Goal: Task Accomplishment & Management: Manage account settings

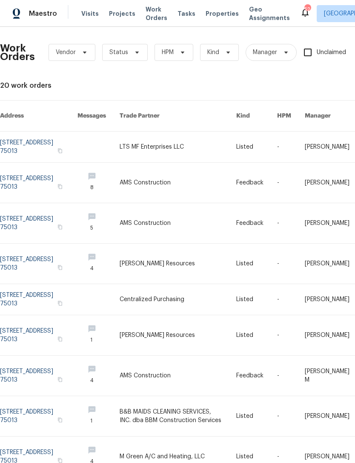
scroll to position [0, 55]
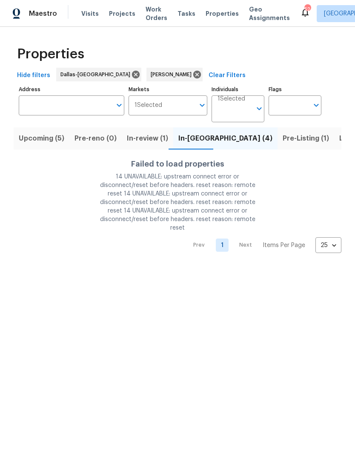
click at [231, 109] on input "Individuals" at bounding box center [235, 112] width 34 height 20
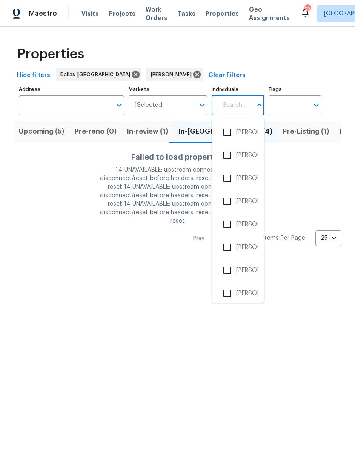
click at [151, 16] on span "Work Orders" at bounding box center [157, 13] width 22 height 17
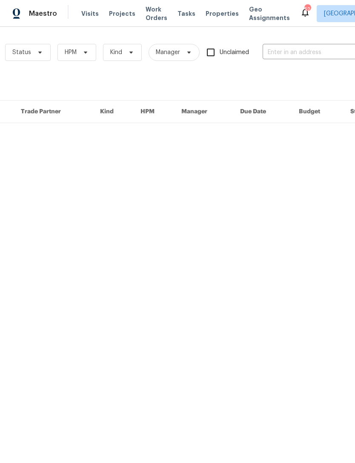
scroll to position [0, 100]
click at [315, 49] on input "text" at bounding box center [302, 52] width 85 height 13
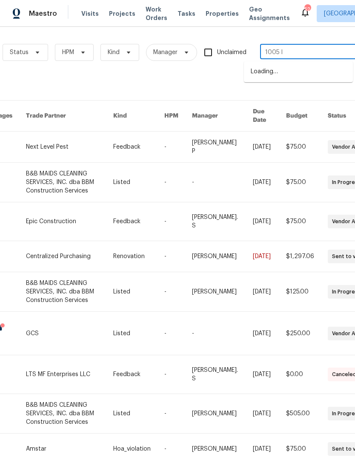
type input "1005 la"
click at [309, 93] on li "1005 Lake Hollow Dr, Little Elm, TX 75068" at bounding box center [298, 86] width 109 height 14
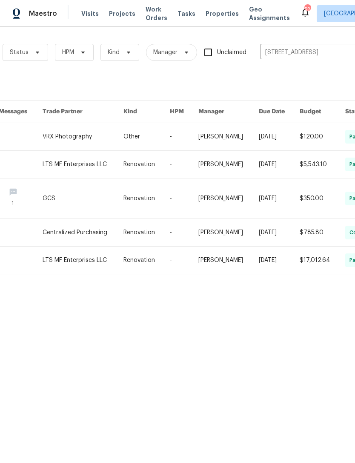
click at [90, 165] on link at bounding box center [83, 164] width 81 height 27
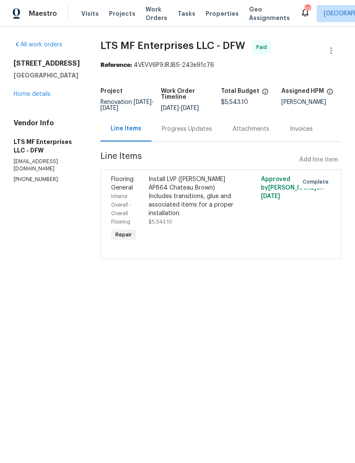
click at [29, 97] on link "Home details" at bounding box center [32, 94] width 37 height 6
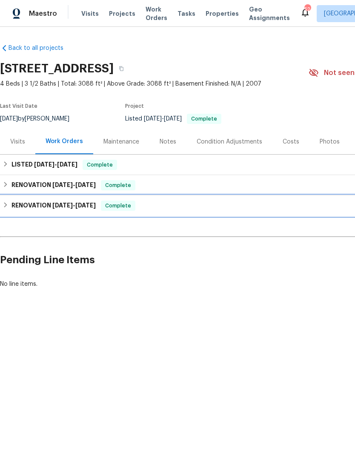
click at [68, 205] on span "3/31/25" at bounding box center [62, 205] width 20 height 6
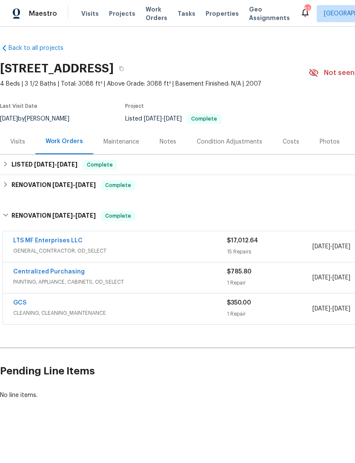
click at [63, 243] on link "LTS MF Enterprises LLC" at bounding box center [47, 241] width 69 height 6
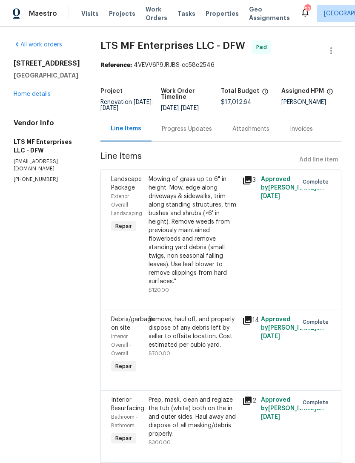
click at [26, 97] on link "Home details" at bounding box center [32, 94] width 37 height 6
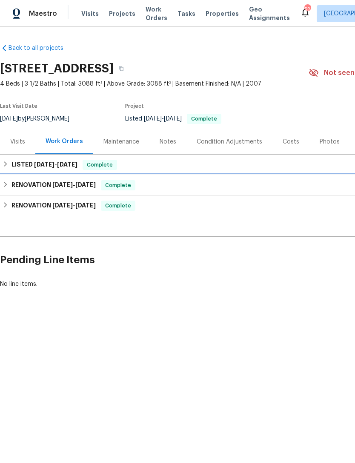
click at [76, 185] on span "4/23/25 - 4/23/25" at bounding box center [73, 185] width 43 height 6
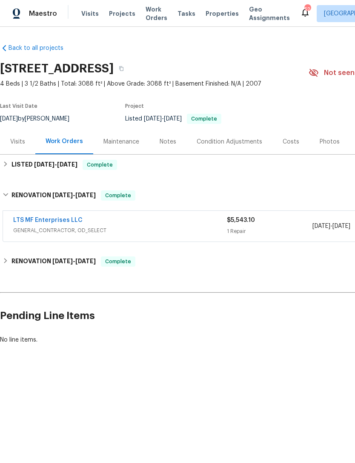
click at [63, 219] on link "LTS MF Enterprises LLC" at bounding box center [47, 220] width 69 height 6
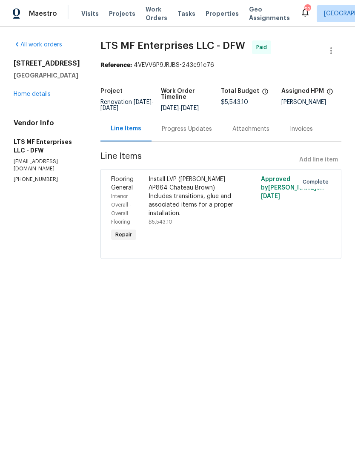
click at [44, 97] on link "Home details" at bounding box center [32, 94] width 37 height 6
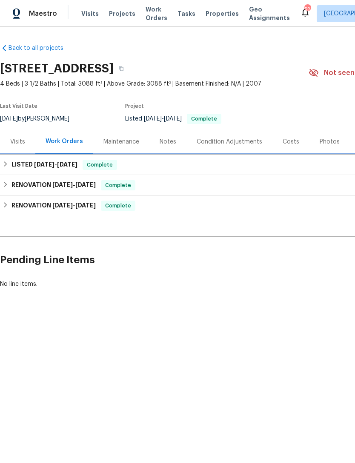
click at [71, 164] on span "4/25/25" at bounding box center [67, 164] width 20 height 6
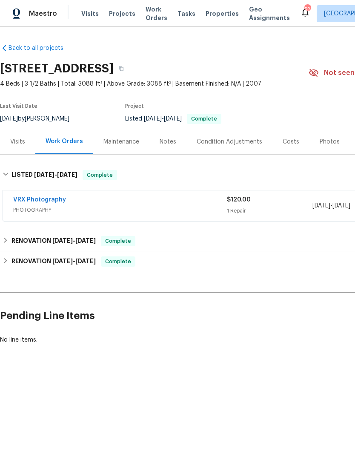
click at [85, 261] on span "4/14/25" at bounding box center [85, 261] width 20 height 6
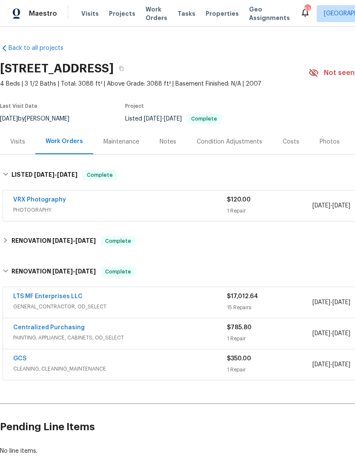
click at [61, 295] on link "LTS MF Enterprises LLC" at bounding box center [47, 297] width 69 height 6
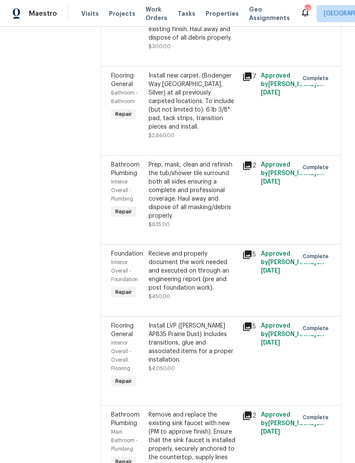
scroll to position [1160, 0]
click at [242, 250] on icon at bounding box center [247, 255] width 10 height 10
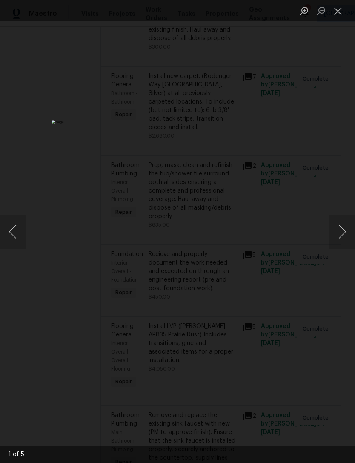
click at [342, 229] on button "Next image" at bounding box center [343, 232] width 26 height 34
click at [338, 234] on button "Next image" at bounding box center [343, 232] width 26 height 34
click at [341, 233] on button "Next image" at bounding box center [343, 232] width 26 height 34
click at [341, 236] on button "Next image" at bounding box center [343, 232] width 26 height 34
click at [338, 236] on button "Next image" at bounding box center [343, 232] width 26 height 34
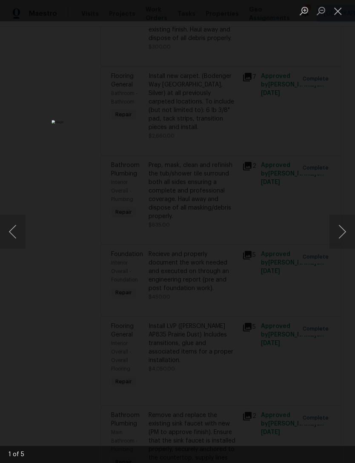
click at [328, 275] on div "Lightbox" at bounding box center [177, 231] width 355 height 463
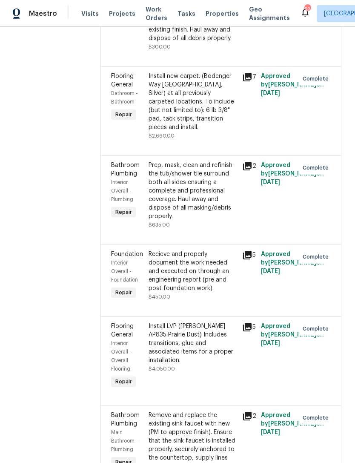
click at [242, 250] on icon at bounding box center [247, 255] width 10 height 10
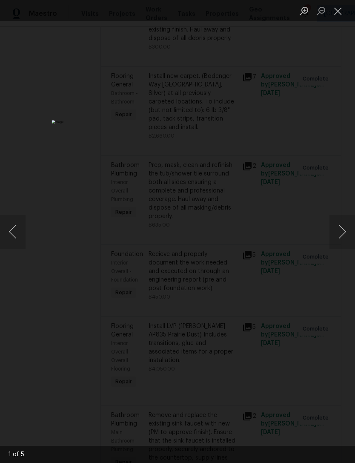
click at [338, 328] on div "Lightbox" at bounding box center [177, 231] width 355 height 463
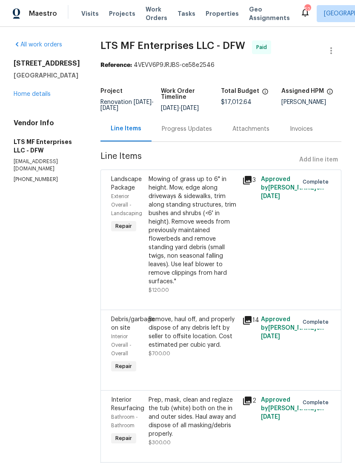
scroll to position [0, 0]
click at [20, 97] on link "Home details" at bounding box center [32, 94] width 37 height 6
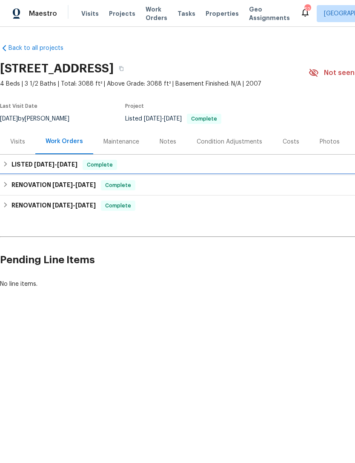
click at [75, 188] on h6 "RENOVATION 4/23/25 - 4/23/25" at bounding box center [54, 185] width 84 height 10
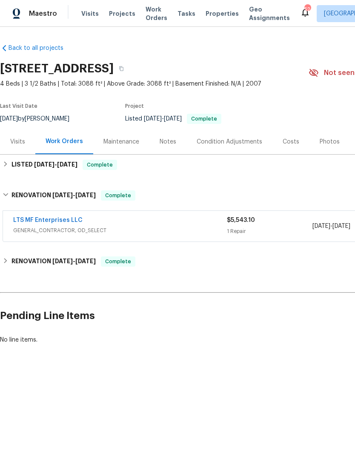
click at [70, 223] on link "LTS MF Enterprises LLC" at bounding box center [47, 220] width 69 height 6
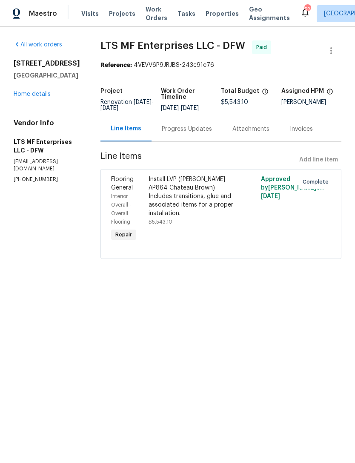
click at [45, 120] on div "All work orders 1005 Lake Hollow Dr Little Elm, TX 75068 Home details Vendor In…" at bounding box center [47, 111] width 66 height 143
click at [37, 120] on div "All work orders 1005 Lake Hollow Dr Little Elm, TX 75068 Home details Vendor In…" at bounding box center [47, 111] width 66 height 143
click at [42, 97] on link "Home details" at bounding box center [32, 94] width 37 height 6
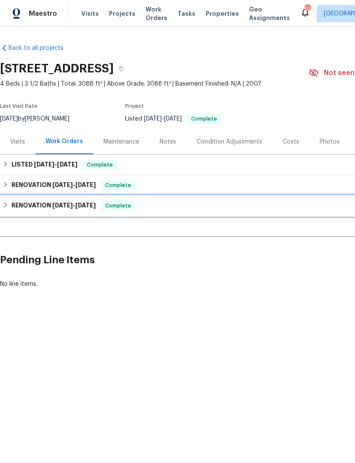
click at [91, 213] on div "RENOVATION 3/31/25 - 4/14/25 Complete" at bounding box center [240, 206] width 481 height 20
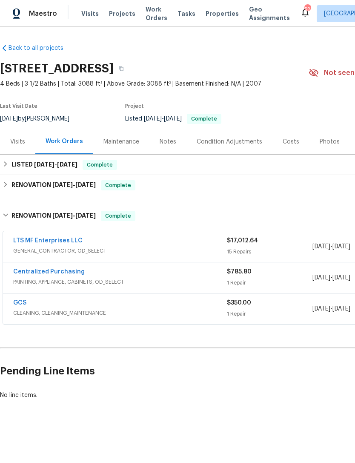
click at [71, 242] on link "LTS MF Enterprises LLC" at bounding box center [47, 241] width 69 height 6
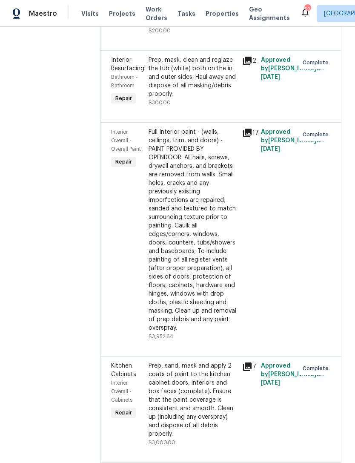
scroll to position [515, 0]
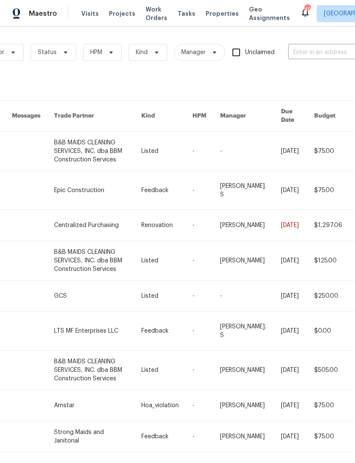
scroll to position [0, 74]
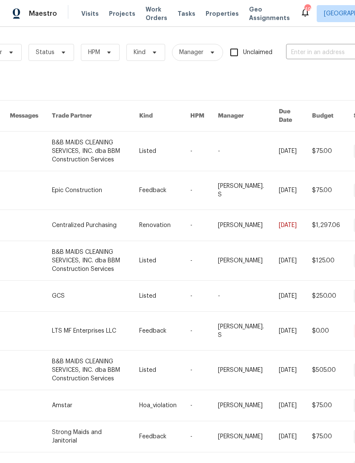
click at [327, 54] on input "text" at bounding box center [328, 52] width 85 height 13
type input "1825"
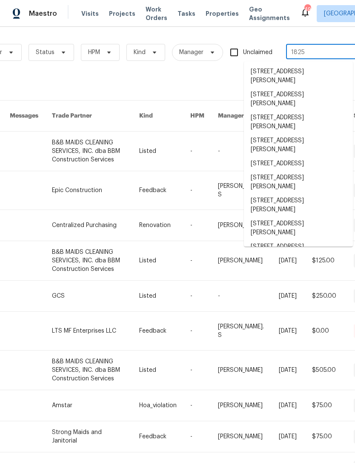
click at [306, 219] on li "1825 Heron Dr, Aubrey, TX 76227" at bounding box center [298, 228] width 109 height 23
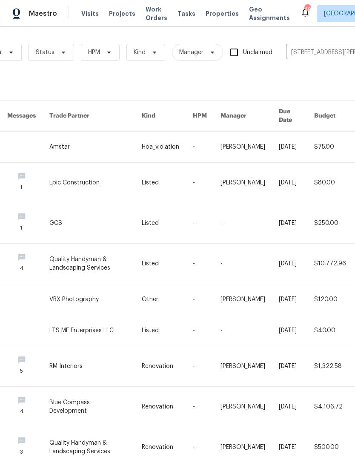
click at [75, 136] on link at bounding box center [95, 147] width 92 height 31
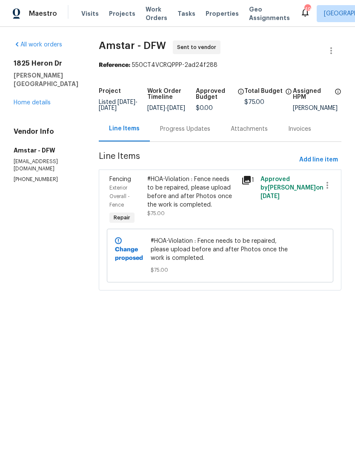
click at [43, 88] on div "1825 Heron Dr Aubrey, TX 76227 Home details" at bounding box center [46, 83] width 65 height 48
click at [46, 100] on link "Home details" at bounding box center [32, 103] width 37 height 6
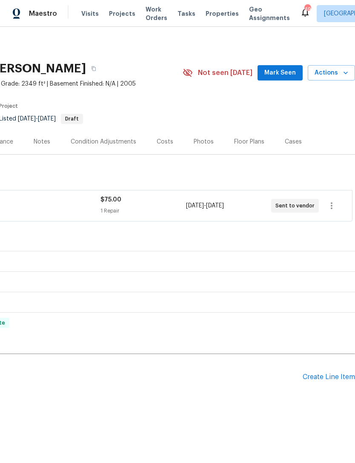
scroll to position [0, 126]
click at [328, 380] on div "Create Line Item" at bounding box center [329, 377] width 52 height 8
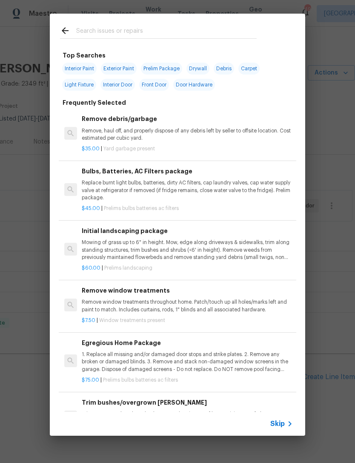
click at [174, 26] on input "text" at bounding box center [166, 32] width 181 height 13
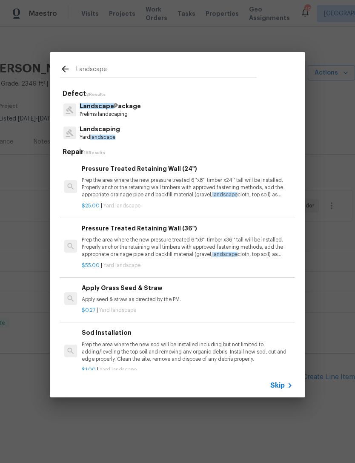
type input "Landscape"
click at [170, 102] on div "Landscape Package Prelims landscaping" at bounding box center [177, 109] width 235 height 23
click at [135, 108] on p "Landscape Package" at bounding box center [110, 106] width 61 height 9
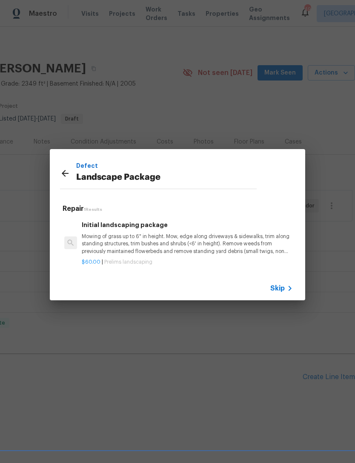
click at [138, 237] on p "Mowing of grass up to 6" in height. Mow, edge along driveways & sidewalks, trim…" at bounding box center [187, 244] width 211 height 22
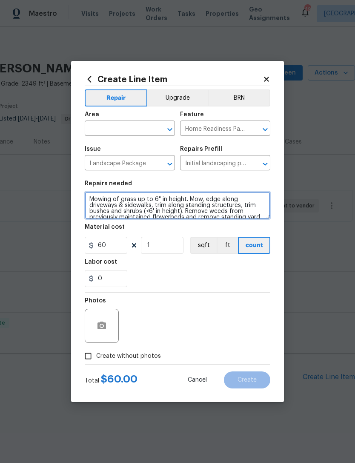
click at [115, 202] on textarea "Mowing of grass up to 6" in height. Mow, edge along driveways & sidewalks, trim…" at bounding box center [178, 205] width 186 height 27
click at [124, 200] on textarea "Mowing of grass up to 6" in height. Mow, edge along driveways & sidewalks, trim…" at bounding box center [178, 205] width 186 height 27
click at [86, 196] on textarea "Mowing of grass up to 6" in height. Mow, edge along driveways & sidewalks, trim…" at bounding box center [178, 205] width 186 height 27
type textarea "Remove all weeds from front and back yard - Mowing of grass up to 6" in height.…"
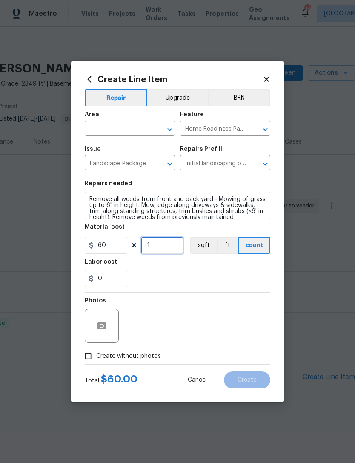
click at [161, 243] on input "1" at bounding box center [162, 245] width 43 height 17
type input "2"
click at [228, 298] on div "Photos" at bounding box center [178, 320] width 186 height 55
click at [99, 320] on button "button" at bounding box center [102, 326] width 20 height 20
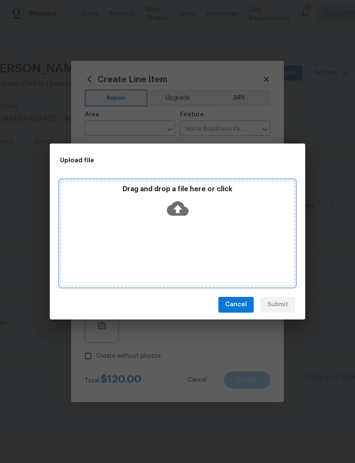
click at [177, 189] on p "Drag and drop a file here or click" at bounding box center [177, 189] width 233 height 9
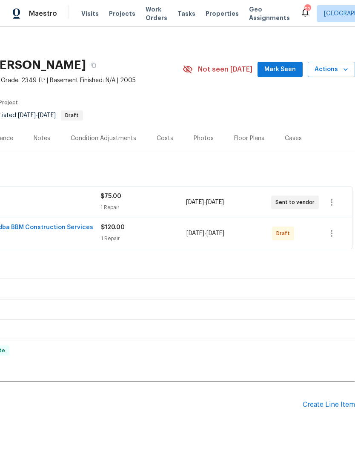
scroll to position [3, 126]
click at [331, 235] on icon "button" at bounding box center [332, 233] width 10 height 10
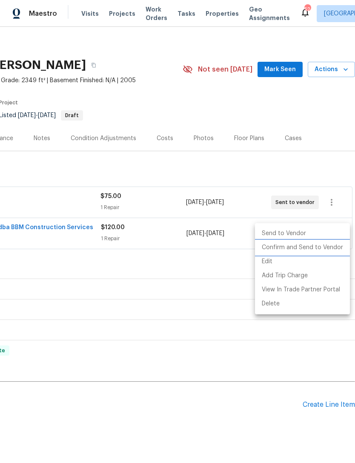
click at [332, 247] on li "Confirm and Send to Vendor" at bounding box center [302, 248] width 95 height 14
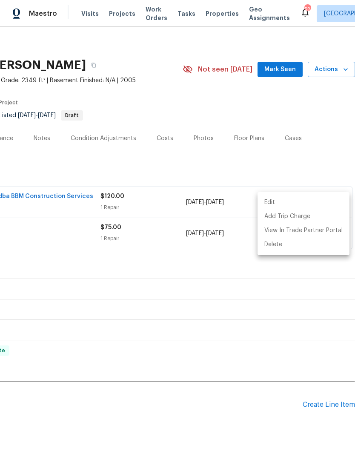
click at [216, 415] on div at bounding box center [177, 231] width 355 height 463
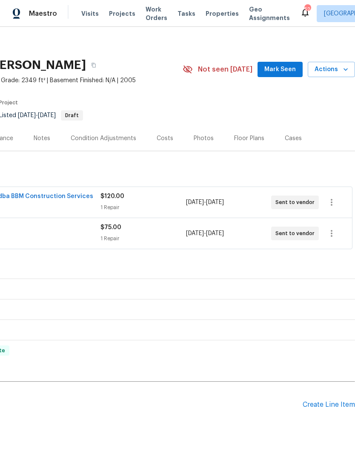
click at [158, 16] on span "Work Orders" at bounding box center [157, 13] width 22 height 17
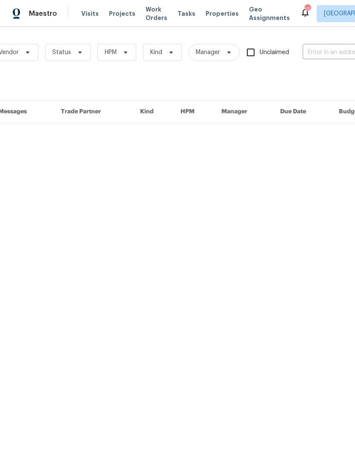
scroll to position [0, 57]
click at [323, 56] on input "text" at bounding box center [345, 52] width 85 height 13
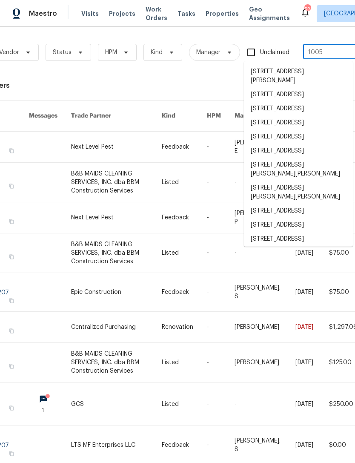
type input "1005 l"
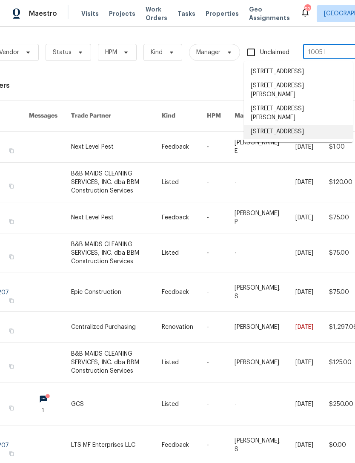
click at [302, 139] on li "[STREET_ADDRESS]" at bounding box center [298, 132] width 109 height 14
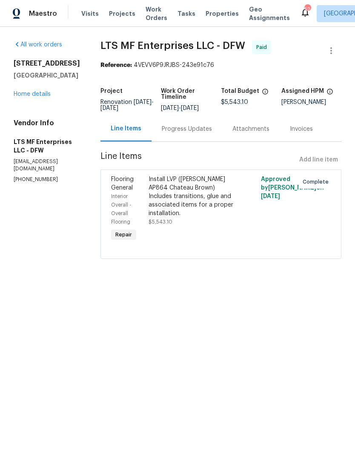
click at [40, 80] on h5 "[GEOGRAPHIC_DATA]" at bounding box center [47, 75] width 66 height 9
click at [39, 80] on h5 "[GEOGRAPHIC_DATA]" at bounding box center [47, 75] width 66 height 9
click at [33, 97] on link "Home details" at bounding box center [32, 94] width 37 height 6
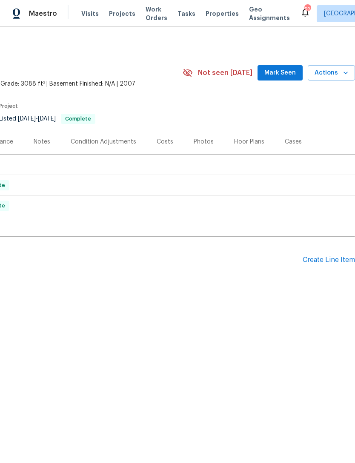
scroll to position [0, 126]
click at [339, 259] on div "Create Line Item" at bounding box center [329, 260] width 52 height 8
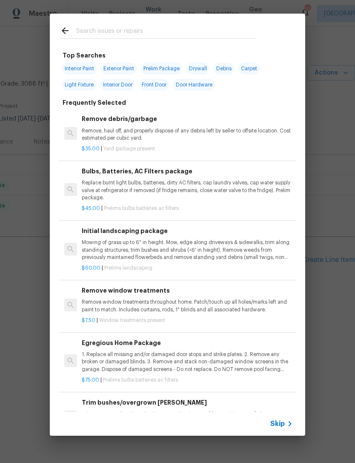
click at [205, 26] on input "text" at bounding box center [166, 32] width 181 height 13
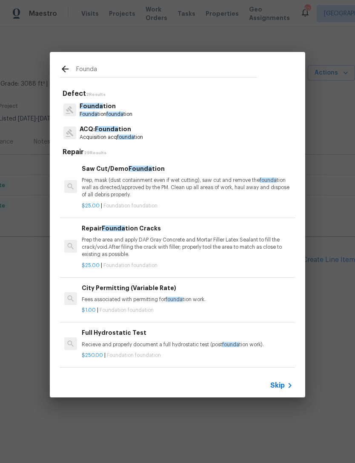
type input "Founda"
click at [139, 115] on div "Founda tion Founda tion founda tion" at bounding box center [177, 109] width 235 height 23
click at [127, 114] on p "Founda tion founda tion" at bounding box center [106, 114] width 53 height 7
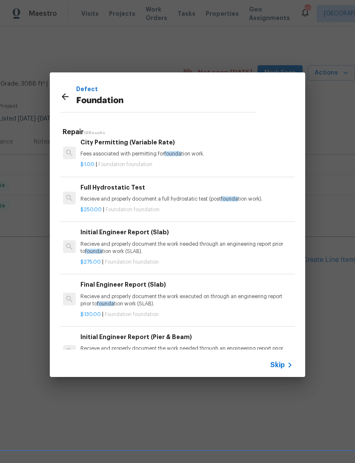
scroll to position [126, 1]
click at [197, 240] on p "Recieve and properly document the work needed through an engineering report pri…" at bounding box center [186, 247] width 211 height 14
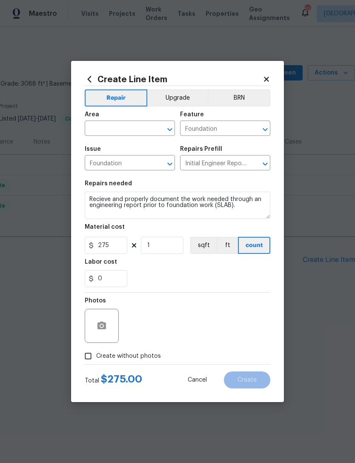
click at [121, 131] on input "text" at bounding box center [118, 129] width 66 height 13
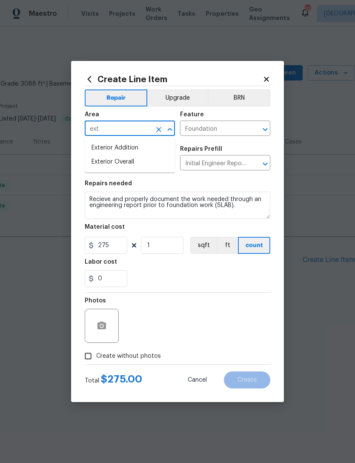
click at [153, 161] on li "Exterior Overall" at bounding box center [130, 162] width 90 height 14
type input "Exterior Overall"
click at [202, 296] on div "Photos" at bounding box center [178, 320] width 186 height 55
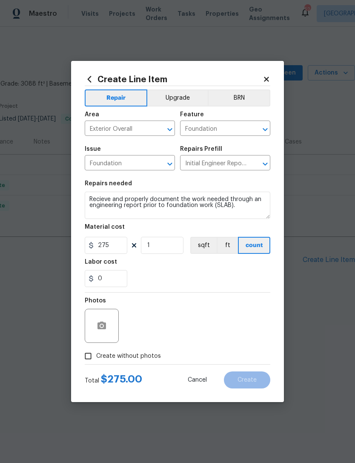
click at [141, 354] on span "Create without photos" at bounding box center [128, 356] width 65 height 9
click at [96, 354] on input "Create without photos" at bounding box center [88, 356] width 16 height 16
checkbox input "true"
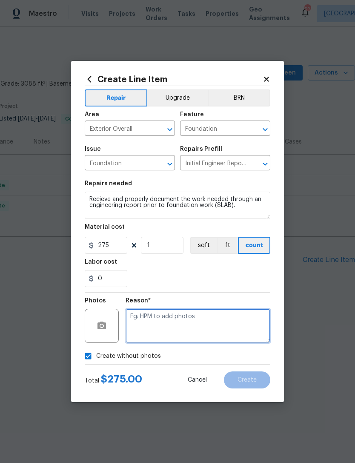
click at [204, 324] on textarea at bounding box center [198, 326] width 145 height 34
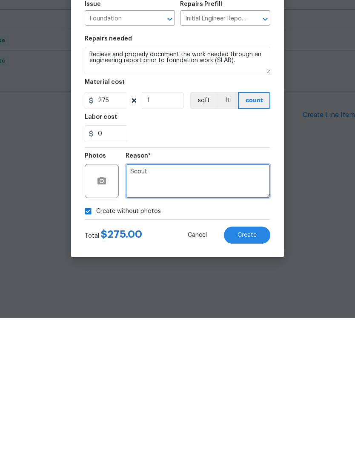
type textarea "Scout"
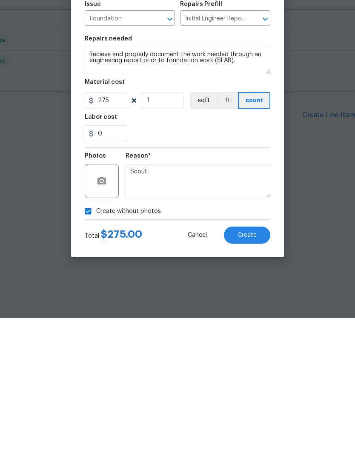
click at [251, 372] on button "Create" at bounding box center [247, 380] width 46 height 17
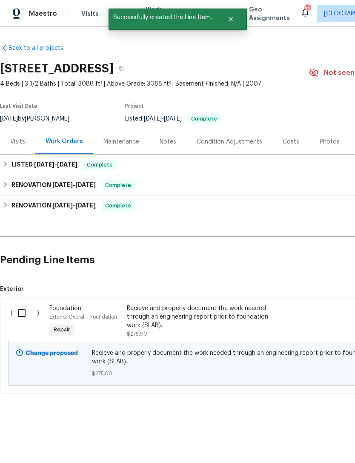
scroll to position [0, 0]
click at [20, 313] on input "checkbox" at bounding box center [25, 313] width 24 height 18
checkbox input "true"
click at [310, 443] on span "Create Work Order" at bounding box center [306, 442] width 57 height 11
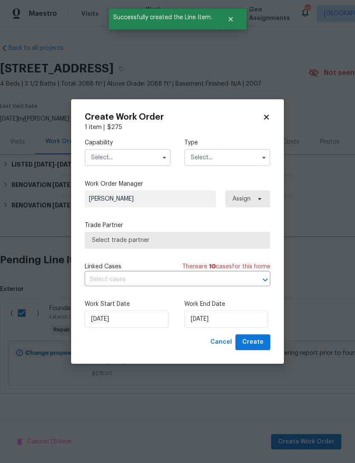
click at [143, 164] on input "text" at bounding box center [128, 157] width 86 height 17
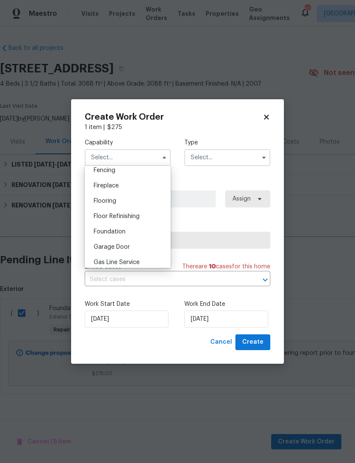
scroll to position [305, 0]
click at [146, 236] on div "Foundation" at bounding box center [128, 231] width 82 height 15
type input "Foundation"
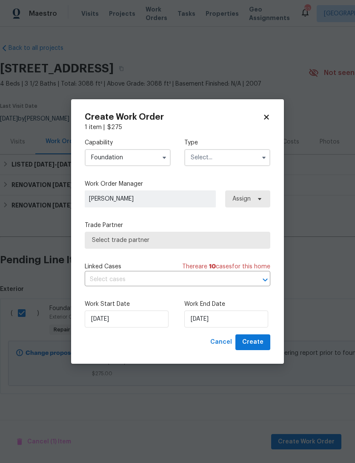
click at [244, 156] on input "text" at bounding box center [227, 157] width 86 height 17
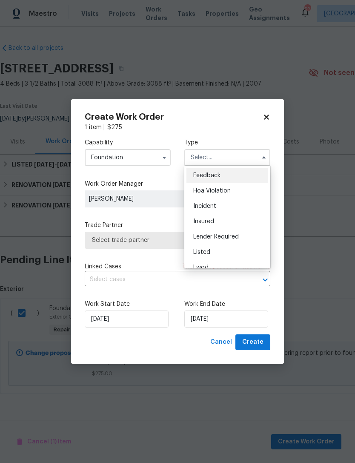
click at [237, 254] on div "Listed" at bounding box center [228, 252] width 82 height 15
type input "Listed"
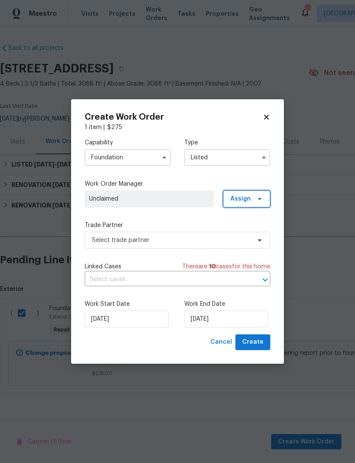
click at [251, 196] on span "Assign" at bounding box center [240, 199] width 20 height 9
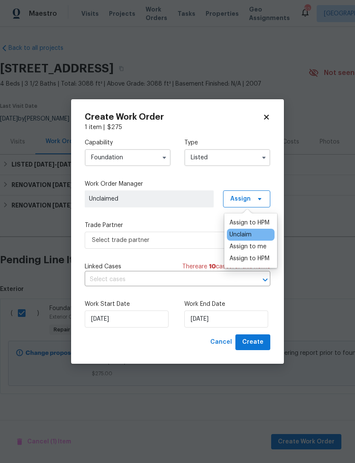
click at [245, 221] on div "Assign to HPM" at bounding box center [250, 223] width 40 height 9
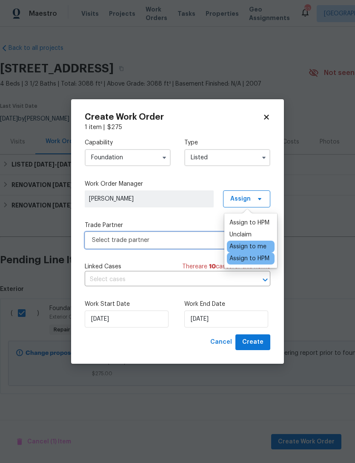
click at [164, 244] on span "Select trade partner" at bounding box center [171, 240] width 159 height 9
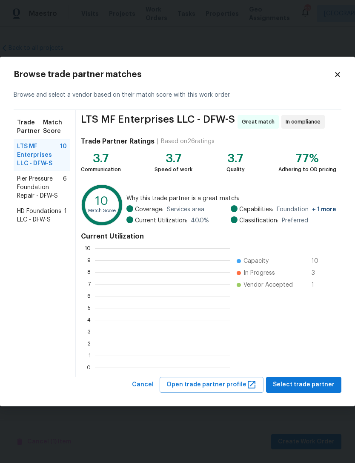
scroll to position [119, 135]
click at [58, 217] on span "HD Foundations LLC - DFW-S" at bounding box center [40, 215] width 47 height 17
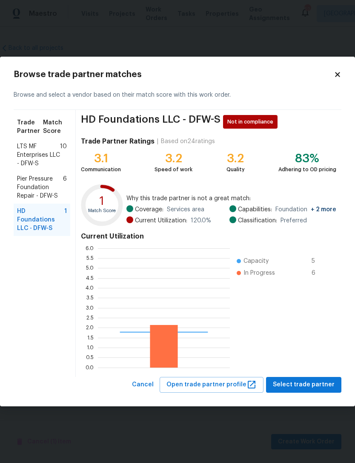
scroll to position [119, 132]
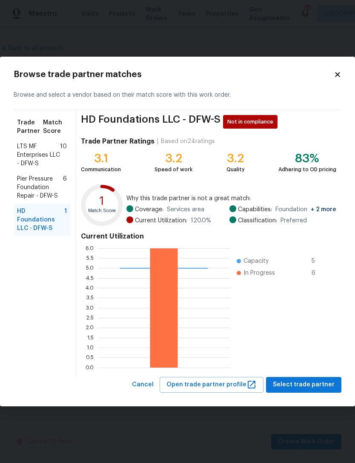
click at [55, 158] on span "LTS MF Enterprises LLC - DFW-S" at bounding box center [38, 155] width 43 height 26
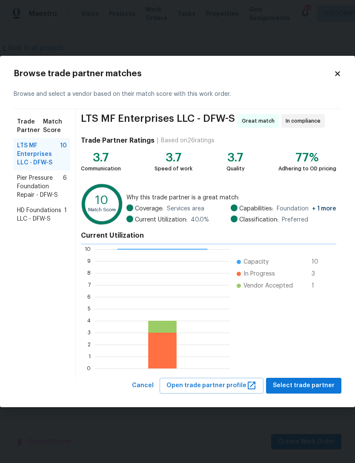
scroll to position [119, 135]
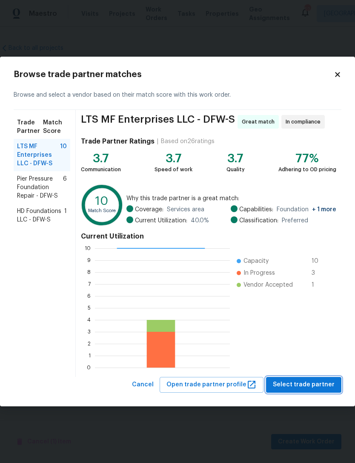
click at [307, 386] on span "Select trade partner" at bounding box center [304, 385] width 62 height 11
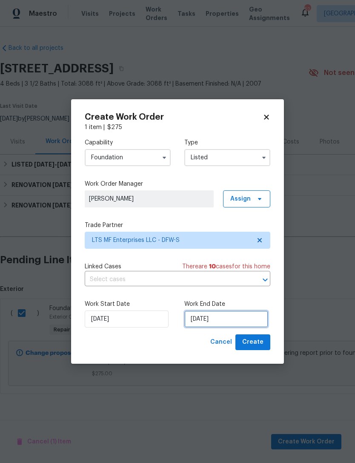
click at [218, 317] on input "[DATE]" at bounding box center [226, 319] width 84 height 17
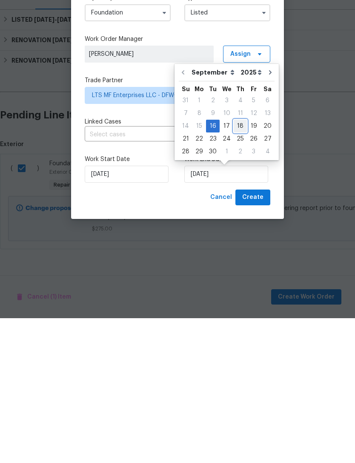
click at [239, 265] on div "18" at bounding box center [240, 271] width 13 height 12
type input "[DATE]"
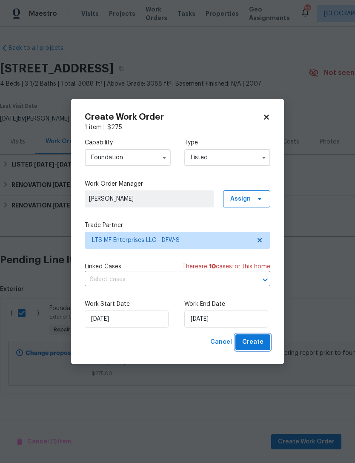
click at [262, 343] on span "Create" at bounding box center [252, 342] width 21 height 11
checkbox input "false"
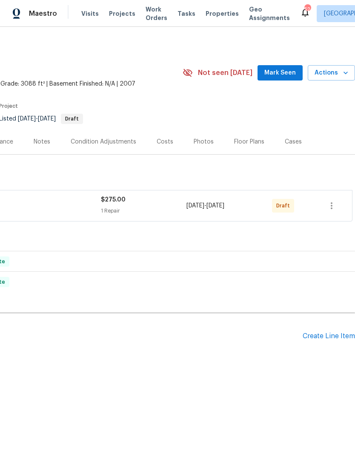
scroll to position [0, 126]
click at [337, 205] on icon "button" at bounding box center [332, 206] width 10 height 10
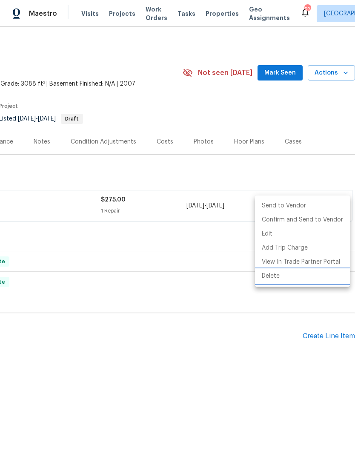
click at [285, 276] on li "Delete" at bounding box center [302, 276] width 95 height 14
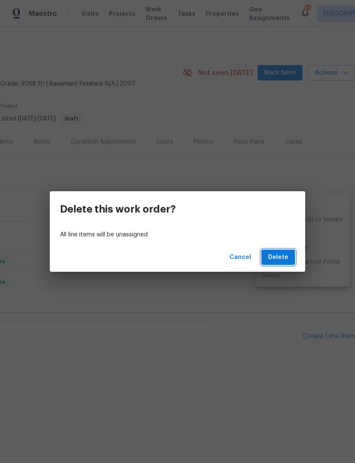
click at [289, 263] on button "Delete" at bounding box center [279, 258] width 34 height 16
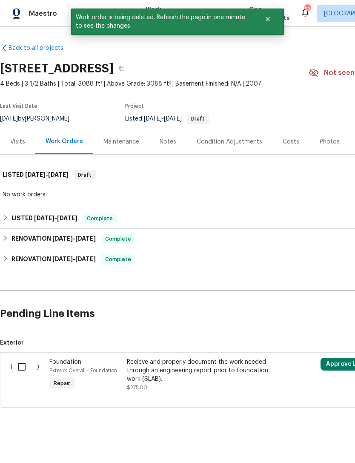
scroll to position [0, 0]
click at [18, 367] on input "checkbox" at bounding box center [25, 367] width 24 height 18
checkbox input "true"
click at [300, 449] on button "Create Work Order" at bounding box center [306, 442] width 70 height 16
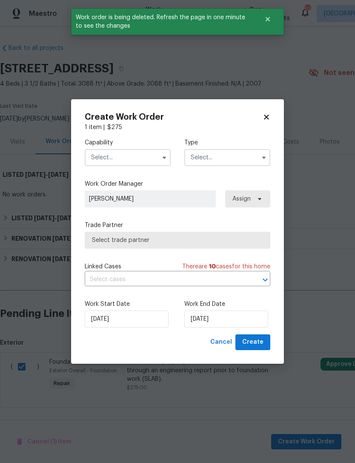
click at [146, 165] on input "text" at bounding box center [128, 157] width 86 height 17
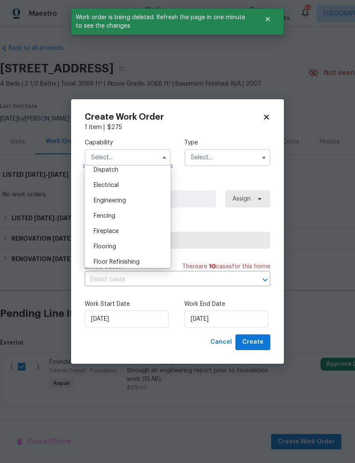
scroll to position [273, 0]
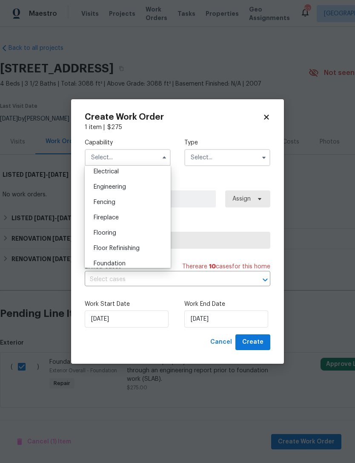
click at [133, 262] on div "Foundation" at bounding box center [128, 263] width 82 height 15
type input "Foundation"
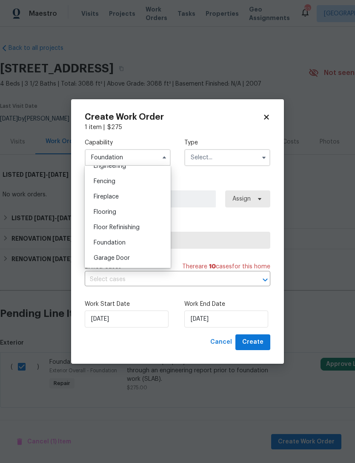
click at [226, 161] on input "text" at bounding box center [227, 157] width 86 height 17
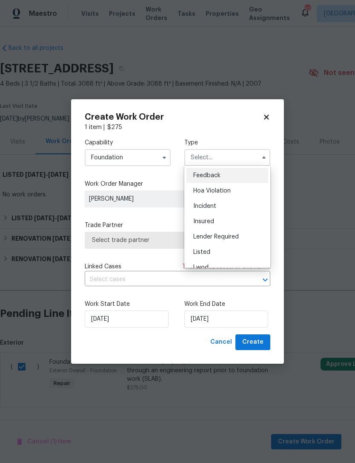
click at [232, 250] on div "Listed" at bounding box center [228, 252] width 82 height 15
type input "Listed"
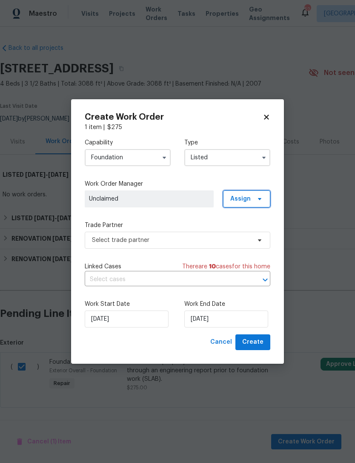
click at [248, 205] on span "Assign" at bounding box center [246, 198] width 47 height 17
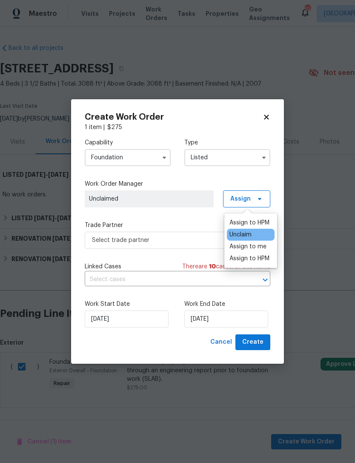
click at [250, 222] on div "Assign to HPM" at bounding box center [250, 223] width 40 height 9
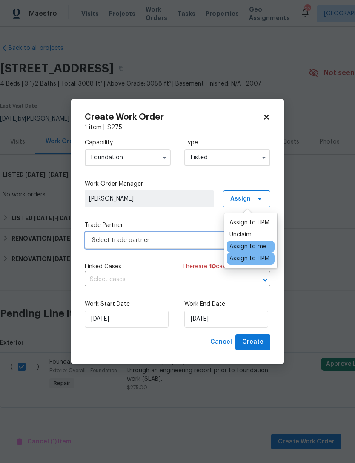
click at [183, 245] on span "Select trade partner" at bounding box center [178, 240] width 186 height 17
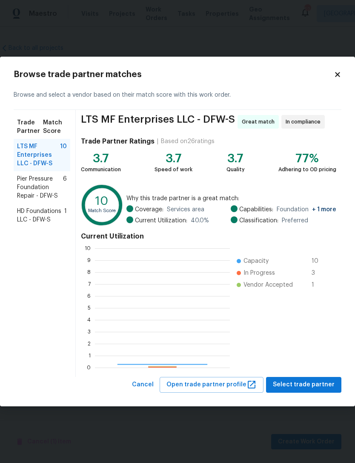
scroll to position [119, 135]
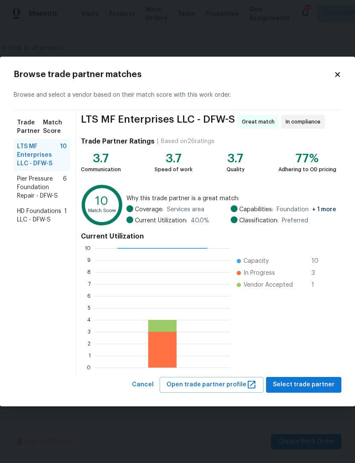
click at [55, 209] on span "HD Foundations LLC - DFW-S" at bounding box center [40, 215] width 47 height 17
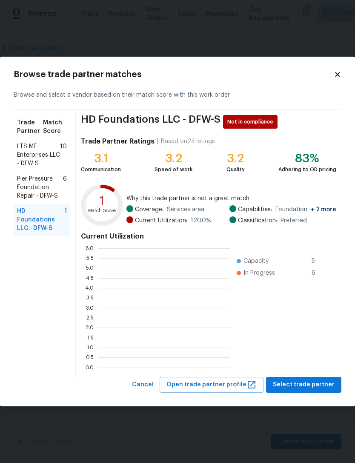
scroll to position [119, 132]
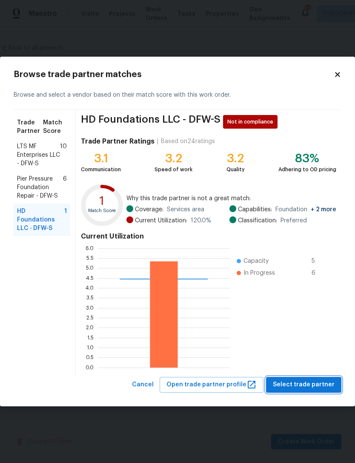
click at [307, 388] on span "Select trade partner" at bounding box center [304, 385] width 62 height 11
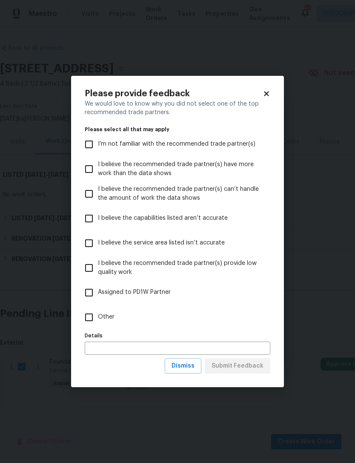
click at [170, 310] on label "Other" at bounding box center [172, 317] width 184 height 25
click at [98, 310] on input "Other" at bounding box center [89, 317] width 18 height 18
checkbox input "true"
click at [250, 369] on span "Submit Feedback" at bounding box center [238, 366] width 52 height 11
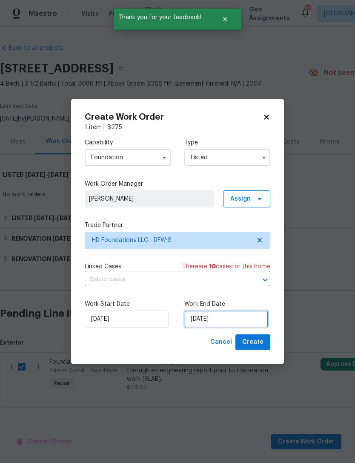
click at [216, 320] on input "9/16/2025" at bounding box center [226, 319] width 84 height 17
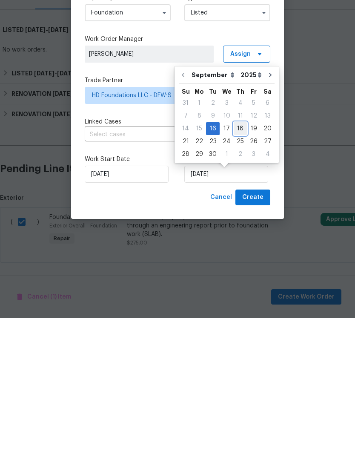
click at [237, 268] on div "18" at bounding box center [240, 274] width 13 height 12
type input "9/18/2025"
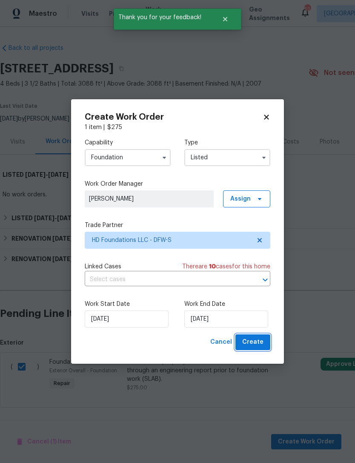
click at [258, 349] on button "Create" at bounding box center [253, 342] width 35 height 16
checkbox input "false"
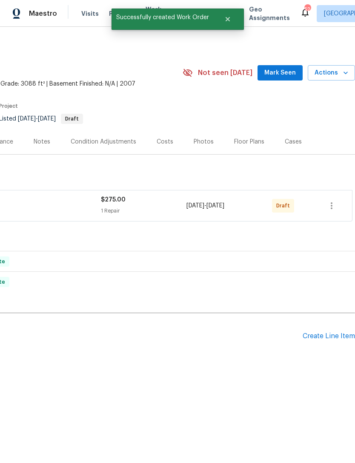
scroll to position [0, 126]
click at [332, 206] on icon "button" at bounding box center [332, 205] width 2 height 7
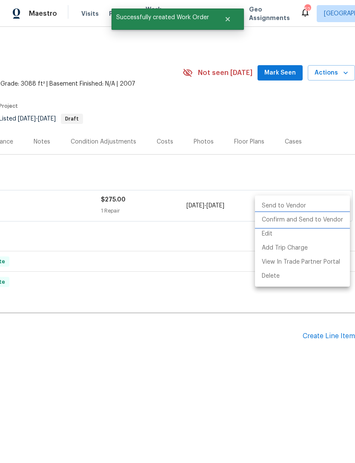
click at [331, 219] on li "Confirm and Send to Vendor" at bounding box center [302, 220] width 95 height 14
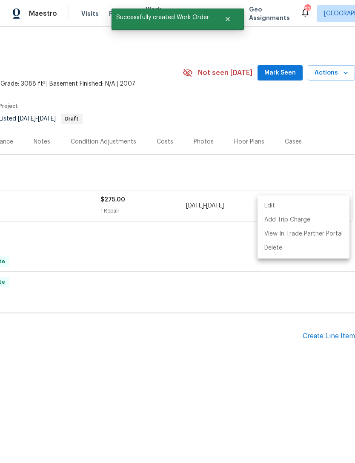
click at [193, 387] on div at bounding box center [177, 231] width 355 height 463
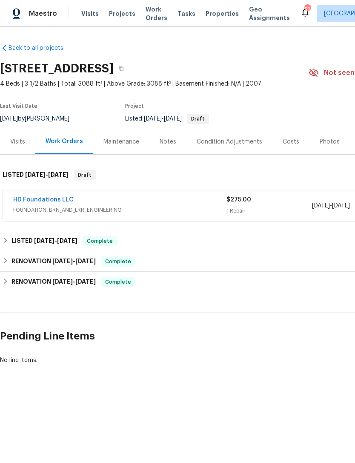
scroll to position [0, 0]
click at [58, 202] on link "HD Foundations LLC" at bounding box center [43, 200] width 60 height 6
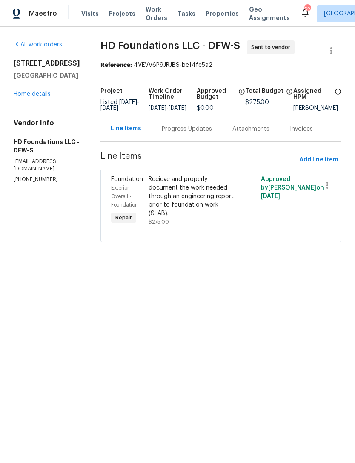
click at [192, 140] on div "Progress Updates" at bounding box center [187, 128] width 71 height 25
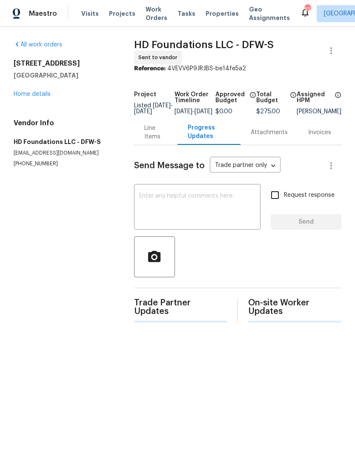
click at [227, 214] on textarea at bounding box center [197, 208] width 116 height 30
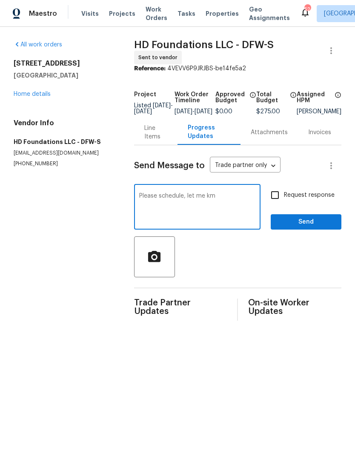
click at [186, 197] on textarea "Please schedule, let me km" at bounding box center [197, 208] width 116 height 30
click at [240, 198] on textarea "Please schedule, tex me km" at bounding box center [197, 208] width 116 height 30
type textarea "Please schedule, text me once repair scope has been uploaded thanks"
click at [305, 227] on span "Send" at bounding box center [306, 222] width 57 height 11
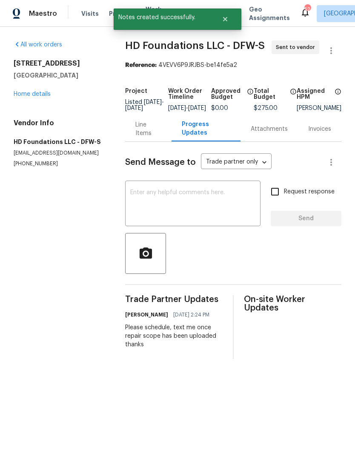
click at [37, 95] on link "Home details" at bounding box center [32, 94] width 37 height 6
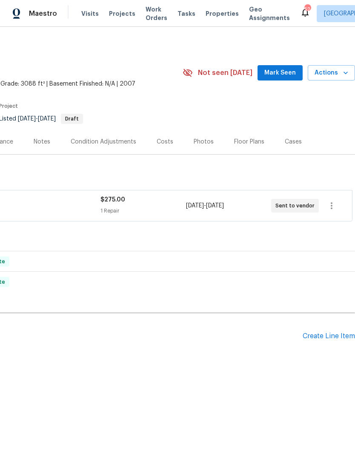
scroll to position [0, 126]
click at [328, 76] on span "Actions" at bounding box center [332, 73] width 34 height 11
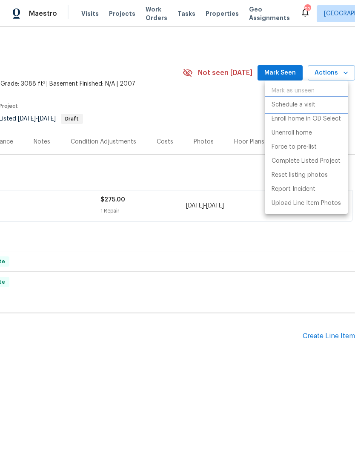
click at [303, 105] on p "Schedule a visit" at bounding box center [294, 105] width 44 height 9
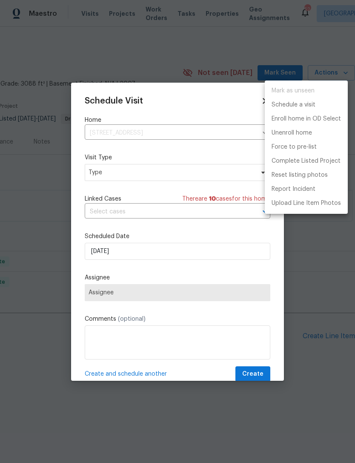
click at [135, 175] on div at bounding box center [177, 231] width 355 height 463
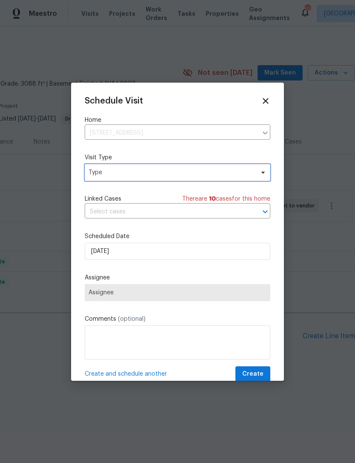
click at [192, 176] on span "Type" at bounding box center [172, 172] width 166 height 9
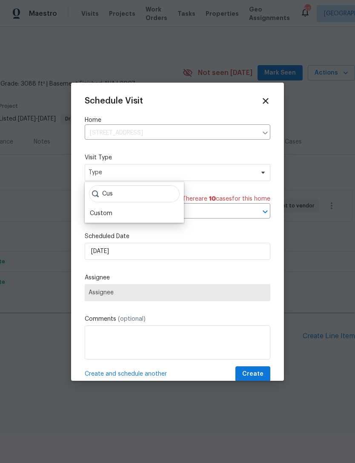
type input "Cus"
click at [111, 210] on div "Custom" at bounding box center [101, 213] width 23 height 9
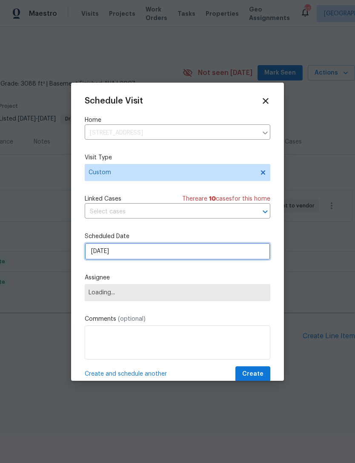
click at [144, 260] on input "9/16/2025" at bounding box center [178, 251] width 186 height 17
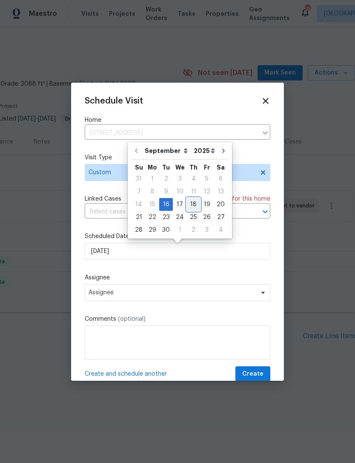
click at [193, 205] on div "18" at bounding box center [193, 205] width 13 height 12
type input "9/18/2025"
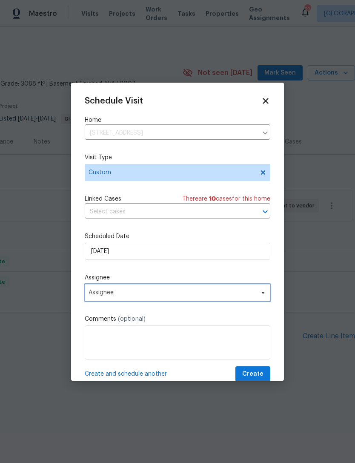
click at [178, 301] on span "Assignee" at bounding box center [178, 292] width 186 height 17
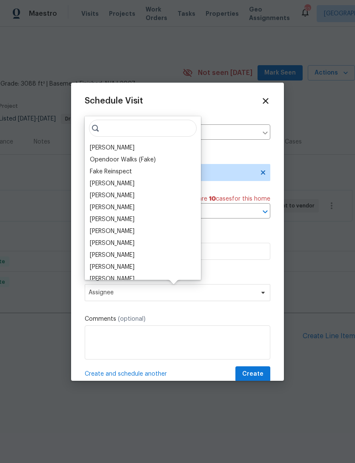
click at [115, 151] on div "[PERSON_NAME]" at bounding box center [112, 148] width 45 height 9
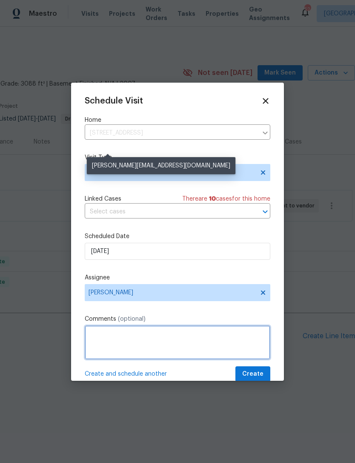
click at [190, 348] on textarea at bounding box center [178, 343] width 186 height 34
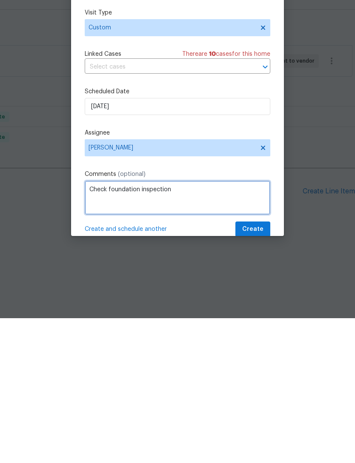
type textarea "Check foundation inspection"
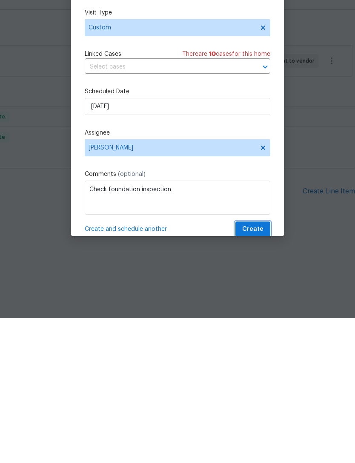
click at [255, 369] on span "Create" at bounding box center [252, 374] width 21 height 11
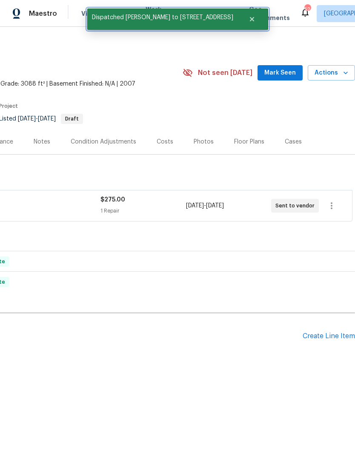
click at [249, 20] on icon "Close" at bounding box center [252, 19] width 7 height 7
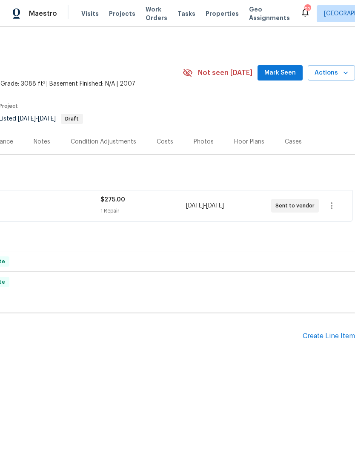
click at [90, 15] on span "Visits" at bounding box center [89, 13] width 17 height 9
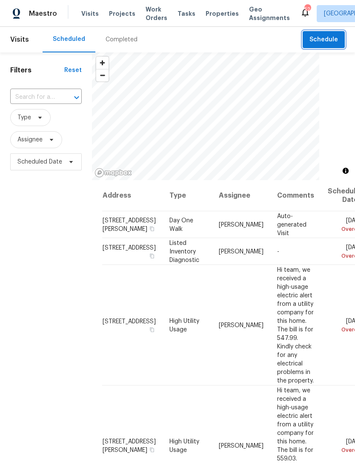
click at [335, 45] on button "Schedule" at bounding box center [324, 39] width 42 height 17
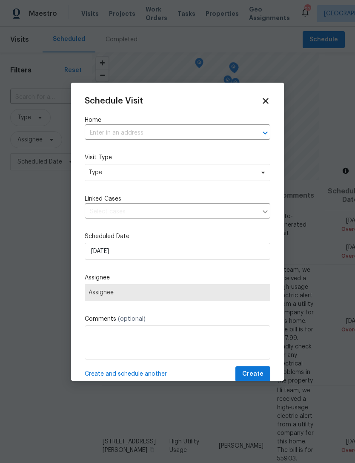
click at [173, 130] on input "text" at bounding box center [166, 133] width 162 height 13
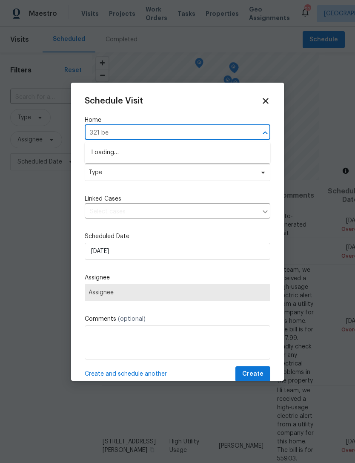
type input "321 bea"
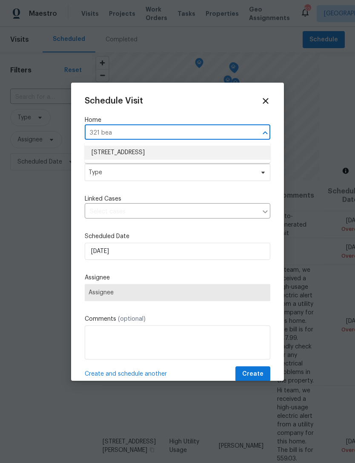
click at [156, 149] on li "321 Beacon Hill Dr, Allen, TX 75013" at bounding box center [178, 153] width 186 height 14
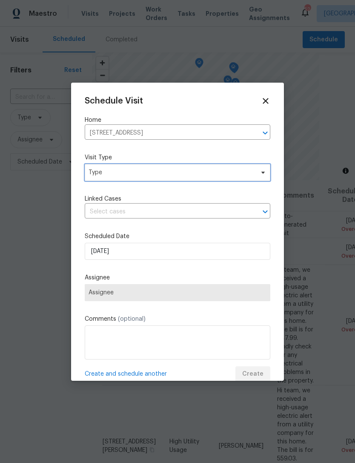
click at [176, 176] on span "Type" at bounding box center [172, 172] width 166 height 9
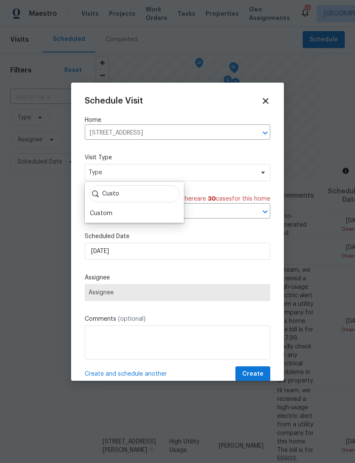
type input "Custo"
click at [107, 217] on div "Custom" at bounding box center [101, 213] width 23 height 9
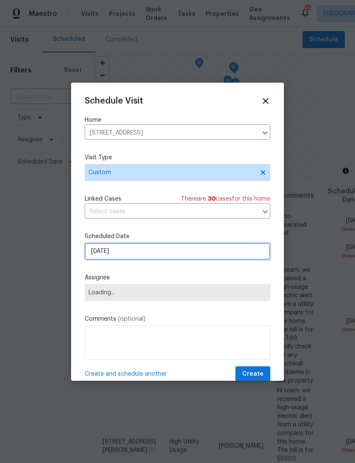
click at [131, 253] on input "9/16/2025" at bounding box center [178, 251] width 186 height 17
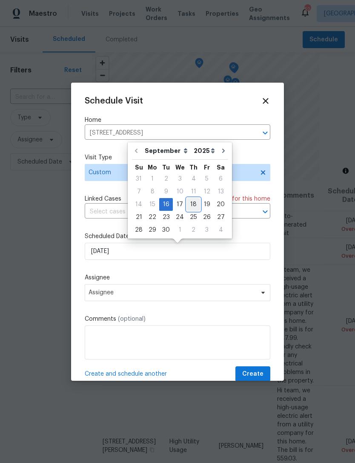
click at [190, 206] on div "18" at bounding box center [193, 205] width 13 height 12
type input "9/18/2025"
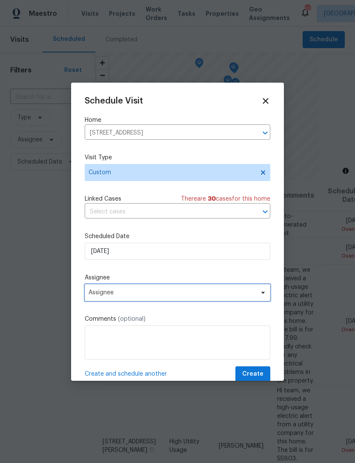
click at [157, 292] on span "Assignee" at bounding box center [172, 292] width 167 height 7
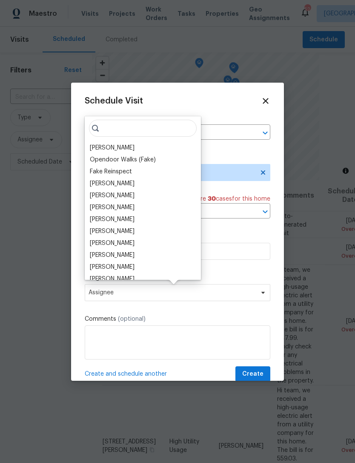
click at [121, 146] on div "[PERSON_NAME]" at bounding box center [112, 148] width 45 height 9
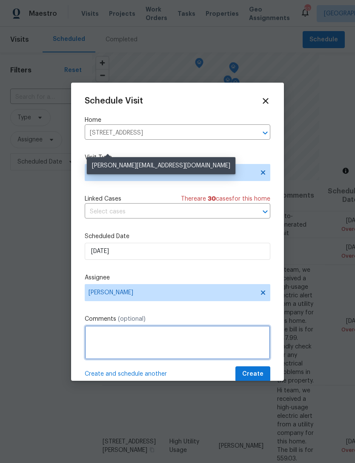
click at [161, 345] on textarea at bounding box center [178, 343] width 186 height 34
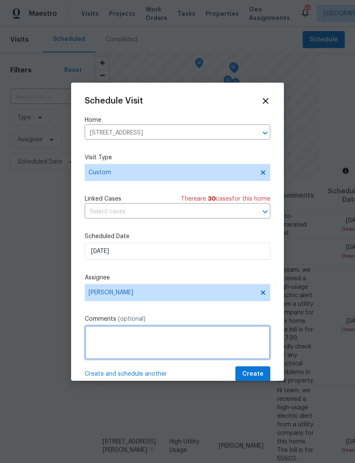
scroll to position [27, 0]
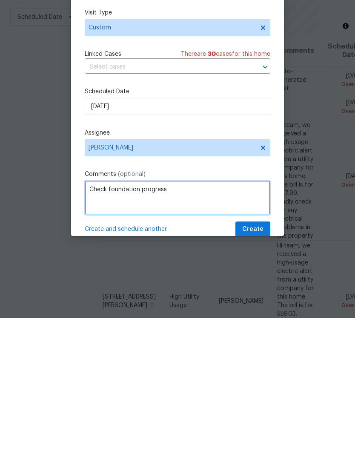
type textarea "Check foundation progress"
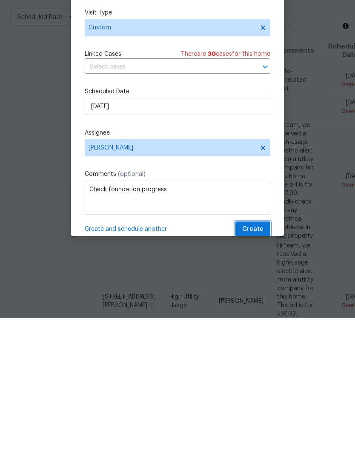
click at [259, 369] on span "Create" at bounding box center [252, 374] width 21 height 11
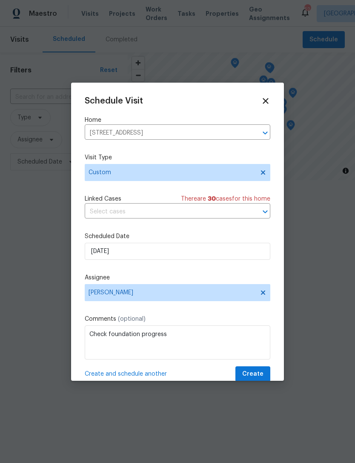
scroll to position [0, 0]
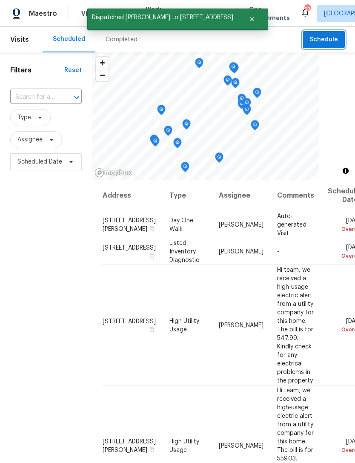
click at [328, 36] on span "Schedule" at bounding box center [324, 40] width 29 height 11
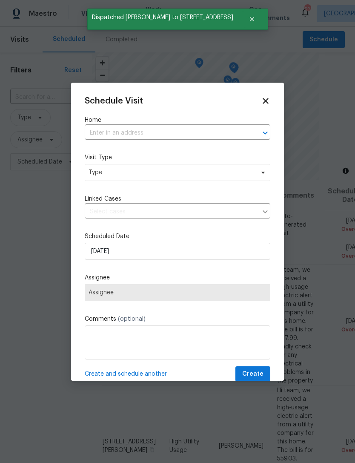
click at [163, 133] on input "text" at bounding box center [166, 133] width 162 height 13
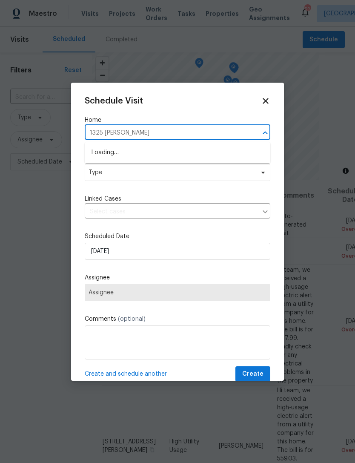
type input "1325 Tidwell"
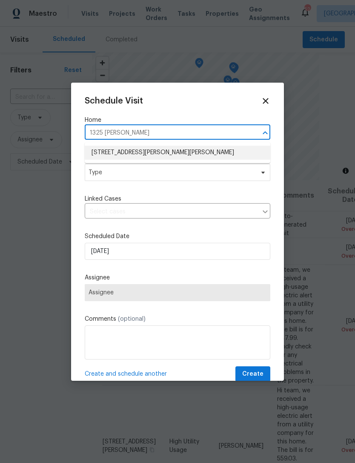
click at [118, 156] on li "1325 Tidwell Ln, Celina, TX 75009" at bounding box center [178, 153] width 186 height 14
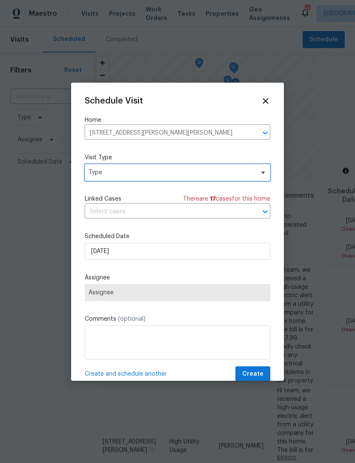
click at [132, 173] on span "Type" at bounding box center [172, 172] width 166 height 9
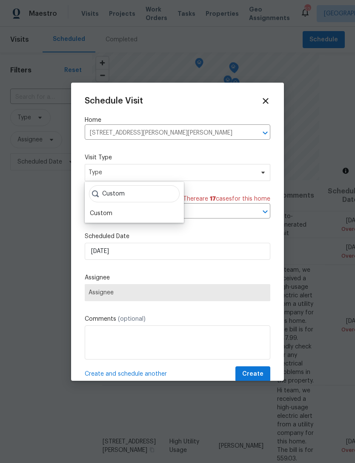
type input "Custom"
click at [91, 215] on div "Custom" at bounding box center [101, 213] width 23 height 9
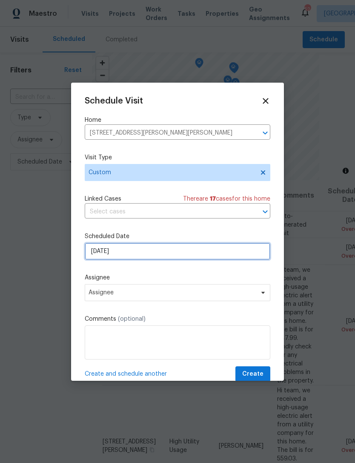
click at [154, 260] on input "9/16/2025" at bounding box center [178, 251] width 186 height 17
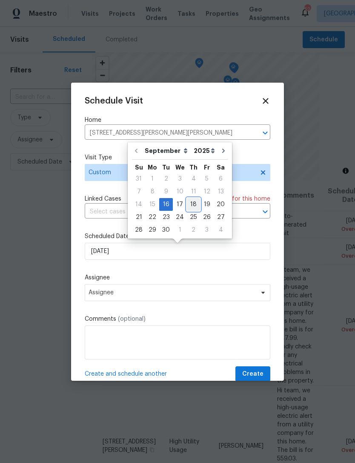
click at [189, 206] on div "18" at bounding box center [193, 205] width 13 height 12
type input "9/18/2025"
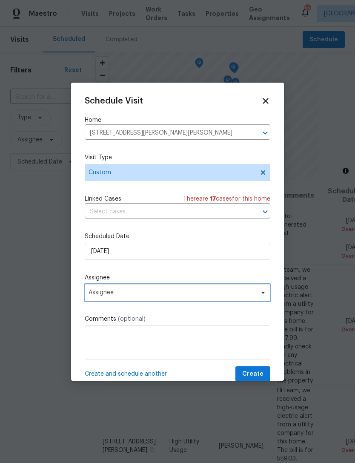
click at [157, 299] on span "Assignee" at bounding box center [178, 292] width 186 height 17
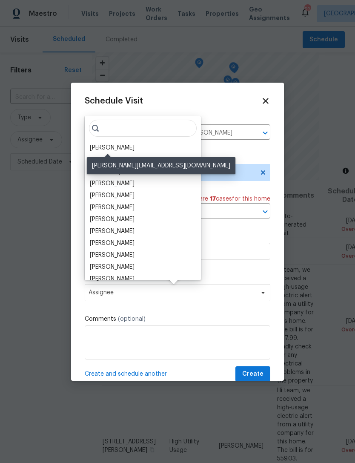
click at [121, 144] on div "[PERSON_NAME]" at bounding box center [112, 148] width 45 height 9
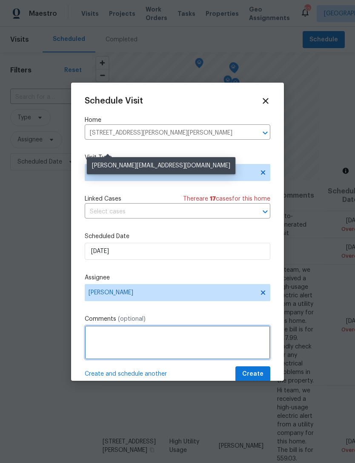
click at [206, 341] on textarea at bounding box center [178, 343] width 186 height 34
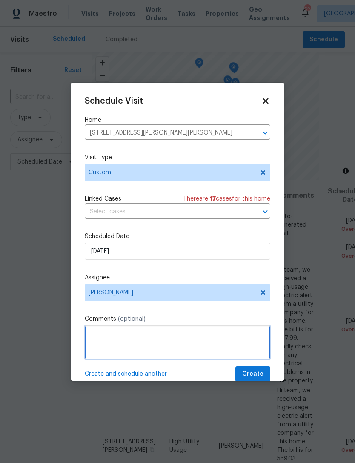
scroll to position [27, 0]
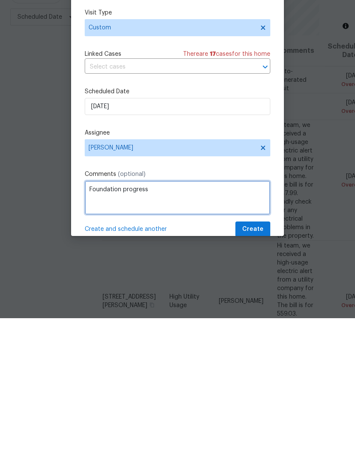
type textarea "Foundation progress"
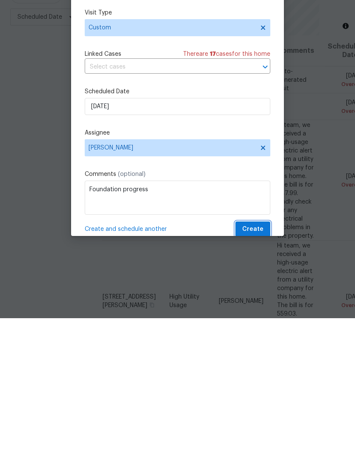
click at [263, 369] on span "Create" at bounding box center [252, 374] width 21 height 11
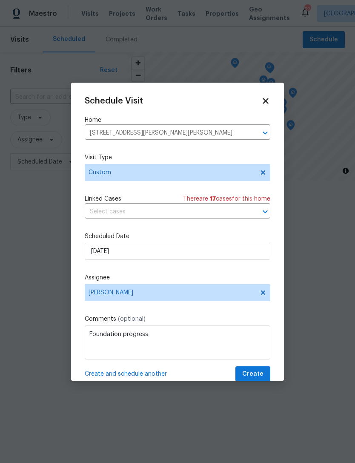
scroll to position [0, 0]
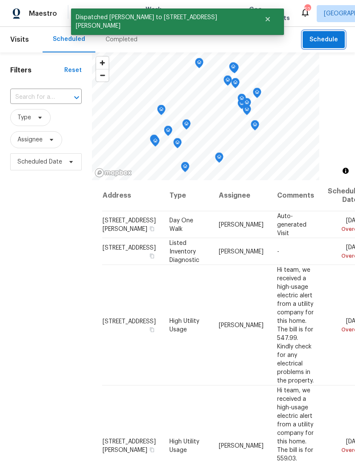
click at [327, 38] on span "Schedule" at bounding box center [324, 40] width 29 height 11
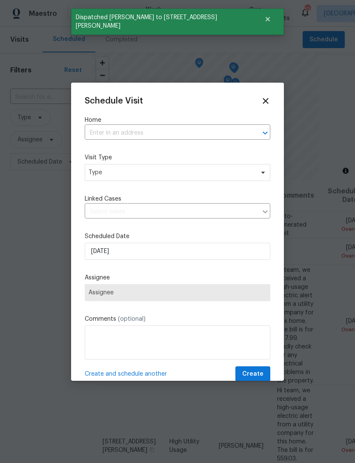
click at [202, 131] on input "text" at bounding box center [166, 133] width 162 height 13
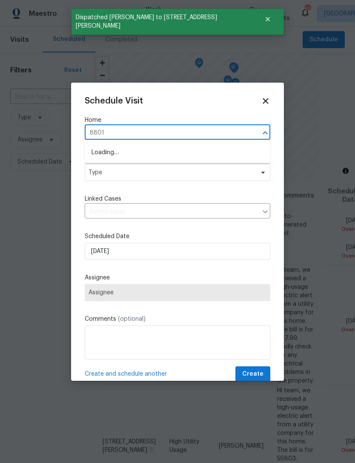
type input "8801"
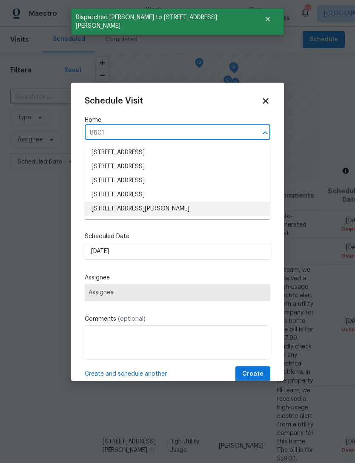
click at [155, 207] on li "8801 Falcon Crest Dr, McKinney, TX 75072" at bounding box center [178, 209] width 186 height 14
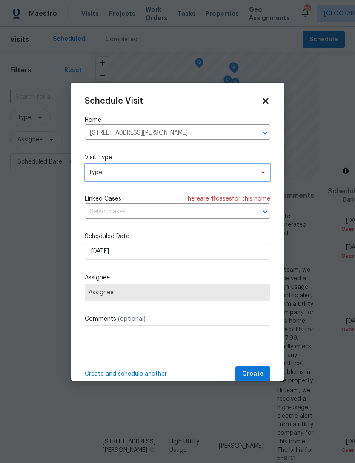
click at [157, 173] on span "Type" at bounding box center [172, 172] width 166 height 9
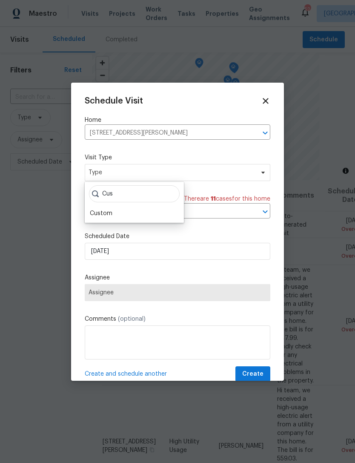
type input "Cus"
click at [106, 210] on div "Custom" at bounding box center [101, 213] width 23 height 9
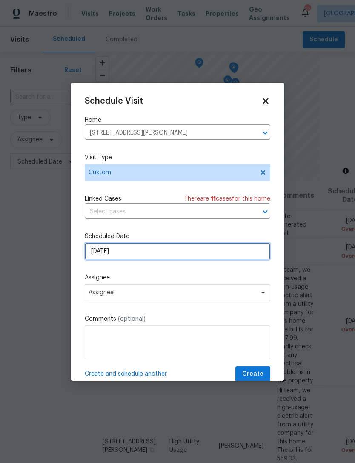
click at [134, 254] on input "9/16/2025" at bounding box center [178, 251] width 186 height 17
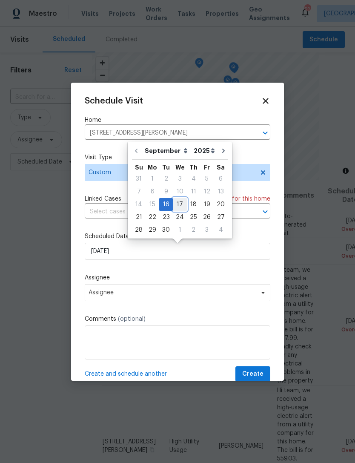
click at [178, 205] on div "17" at bounding box center [180, 205] width 14 height 12
type input "9/17/2025"
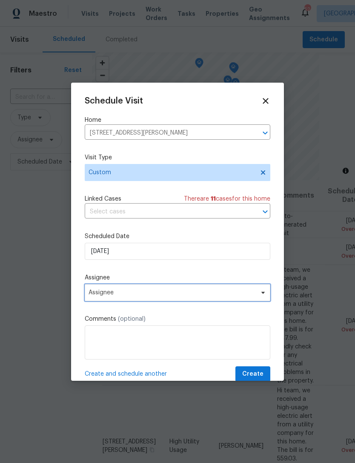
click at [176, 289] on span "Assignee" at bounding box center [178, 292] width 186 height 17
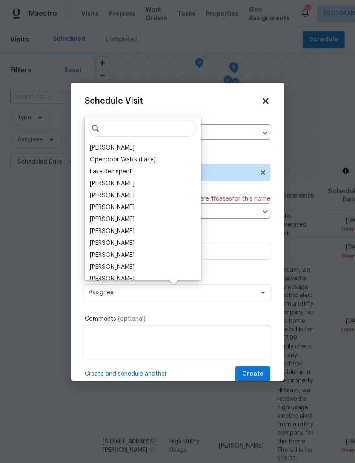
click at [118, 147] on div "[PERSON_NAME]" at bounding box center [112, 148] width 45 height 9
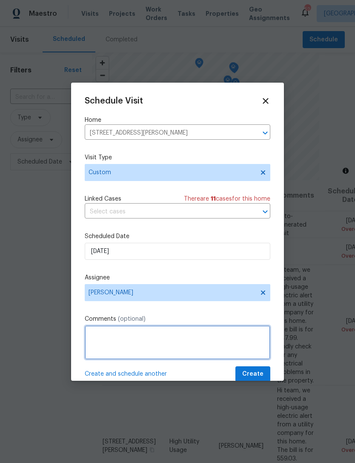
click at [216, 343] on textarea at bounding box center [178, 343] width 186 height 34
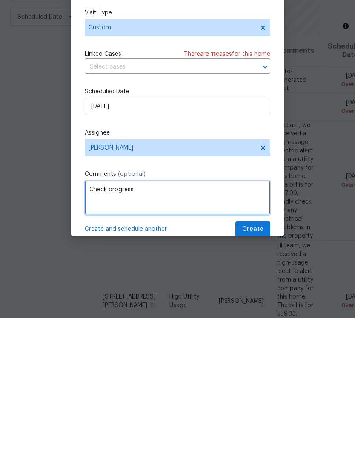
type textarea "Check progress"
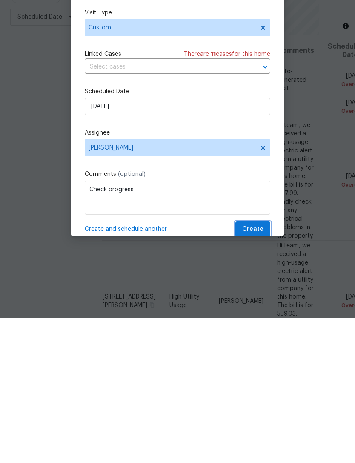
click at [259, 369] on span "Create" at bounding box center [252, 374] width 21 height 11
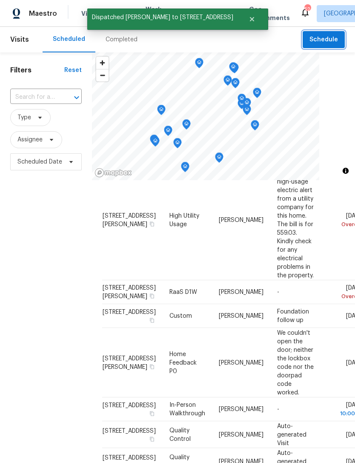
scroll to position [270, 0]
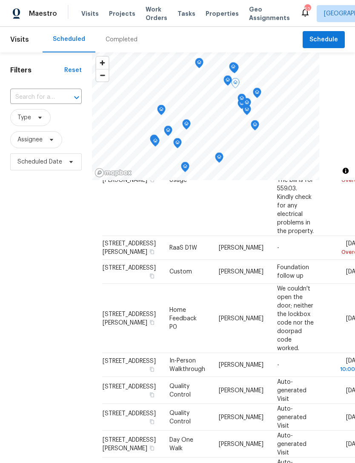
click at [0, 0] on icon at bounding box center [0, 0] width 0 height 0
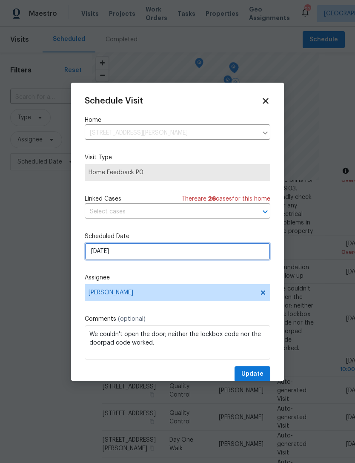
click at [131, 260] on input "9/16/2025" at bounding box center [178, 251] width 186 height 17
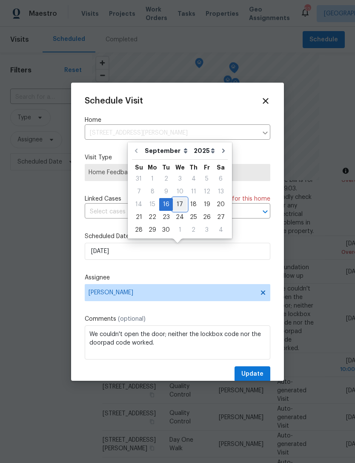
click at [180, 202] on div "17" at bounding box center [180, 205] width 14 height 12
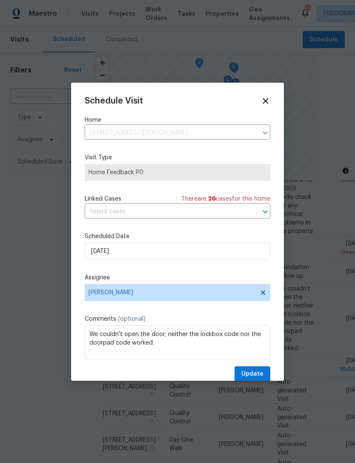
type input "9/17/2025"
click at [252, 371] on span "Update" at bounding box center [253, 374] width 22 height 11
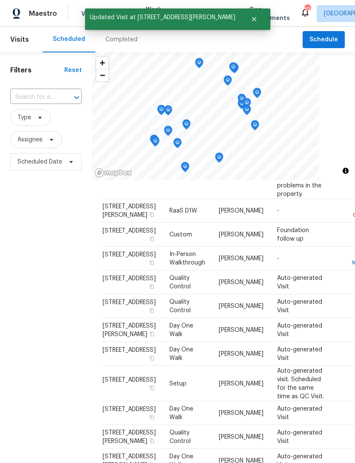
click at [0, 0] on icon at bounding box center [0, 0] width 0 height 0
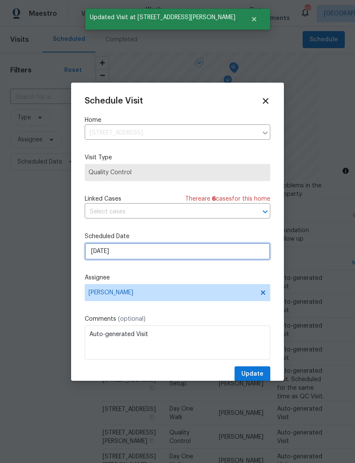
click at [153, 253] on input "9/16/2025" at bounding box center [178, 251] width 186 height 17
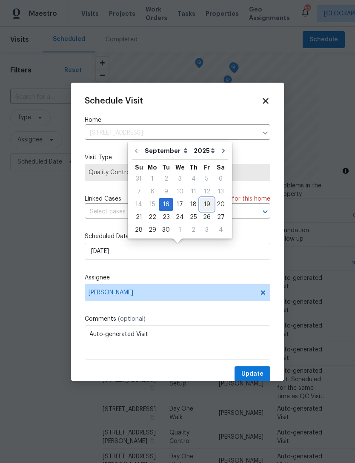
click at [203, 207] on div "19" at bounding box center [207, 205] width 14 height 12
type input "9/19/2025"
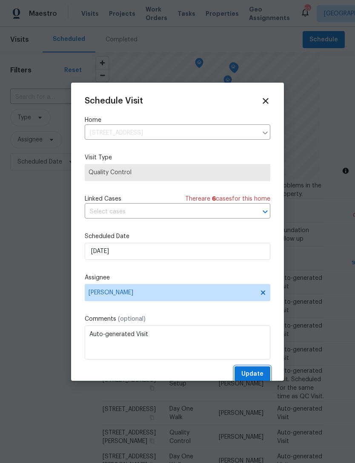
click at [265, 374] on button "Update" at bounding box center [253, 374] width 36 height 16
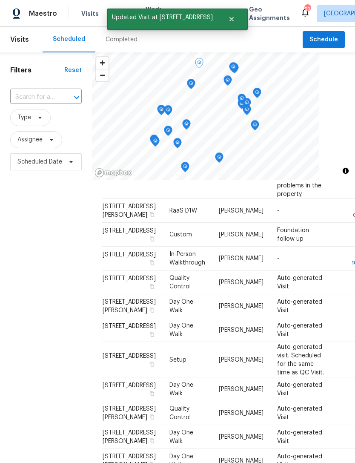
click at [0, 0] on icon at bounding box center [0, 0] width 0 height 0
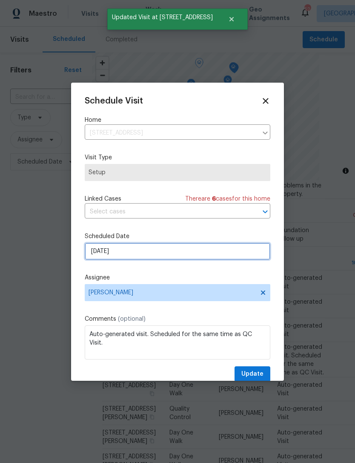
click at [173, 259] on input "9/16/2025" at bounding box center [178, 251] width 186 height 17
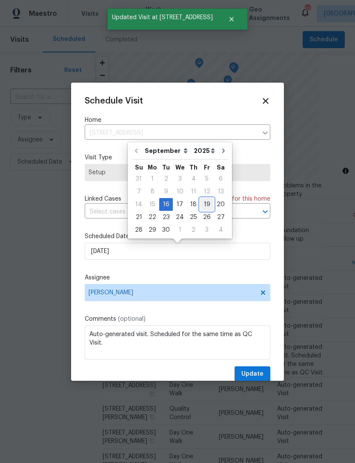
click at [205, 203] on div "19" at bounding box center [207, 205] width 14 height 12
type input "9/19/2025"
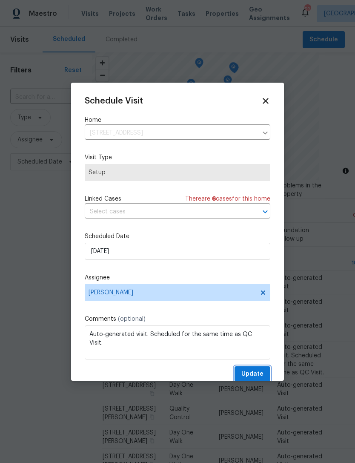
click at [258, 373] on span "Update" at bounding box center [253, 374] width 22 height 11
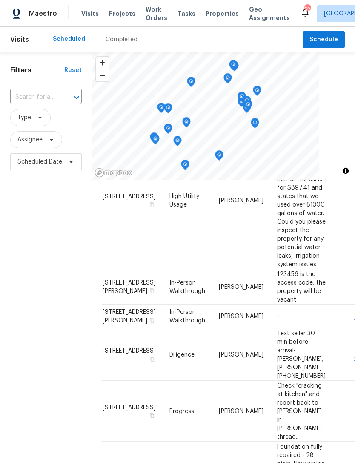
scroll to position [0, 0]
click at [206, 17] on span "Properties" at bounding box center [222, 13] width 33 height 9
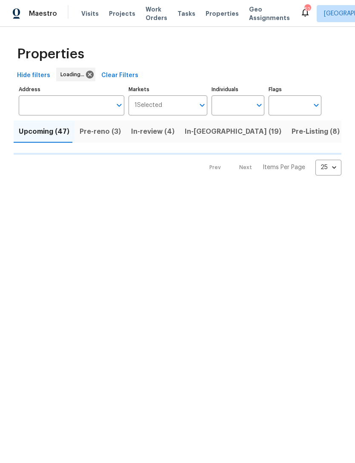
click at [226, 98] on input "Individuals" at bounding box center [232, 105] width 40 height 20
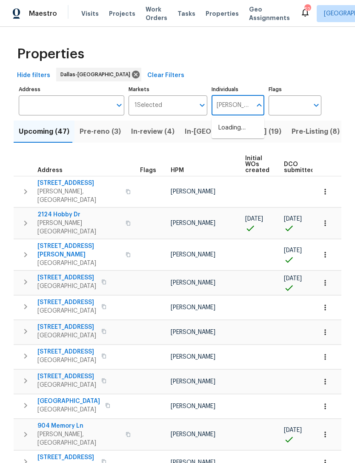
type input "Alicia anices"
click at [249, 132] on li "[PERSON_NAME]" at bounding box center [238, 133] width 39 height 18
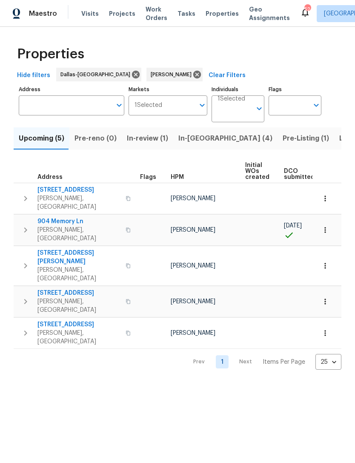
click at [200, 139] on span "In-reno (4)" at bounding box center [226, 139] width 94 height 12
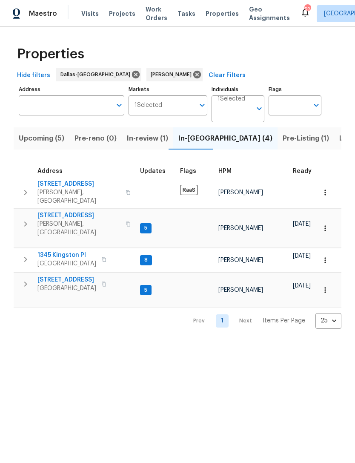
click at [81, 213] on span "8801 Falcon Crest Dr" at bounding box center [78, 215] width 83 height 9
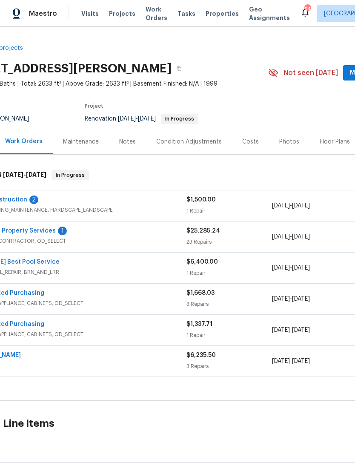
scroll to position [3, 47]
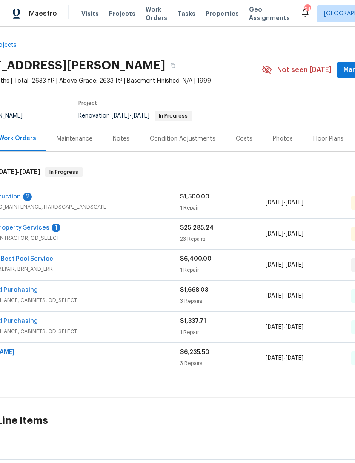
click at [341, 75] on button "Mark Seen" at bounding box center [359, 70] width 45 height 16
click at [240, 138] on div "Costs" at bounding box center [244, 139] width 17 height 9
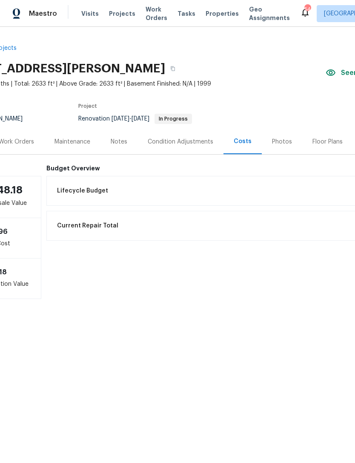
click at [123, 142] on div "Notes" at bounding box center [119, 142] width 17 height 9
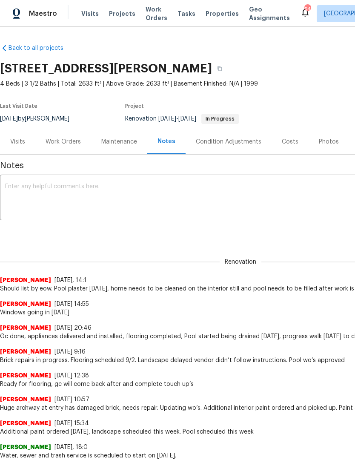
click at [244, 199] on textarea at bounding box center [240, 199] width 471 height 30
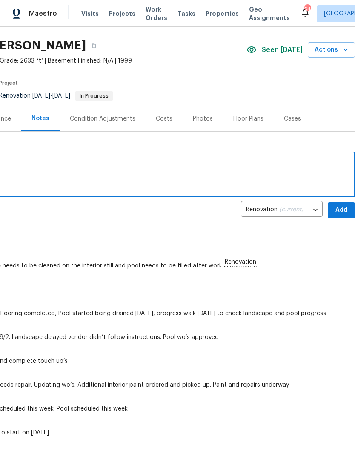
scroll to position [25, 126]
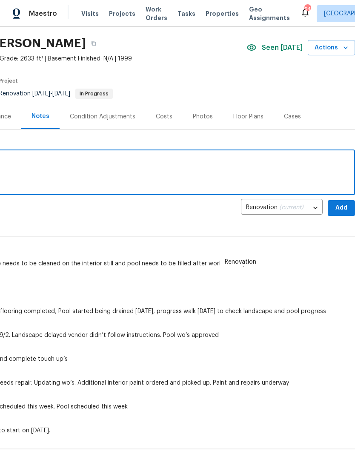
type textarea "Progress [DATE]"
click at [342, 210] on span "Add" at bounding box center [342, 208] width 14 height 11
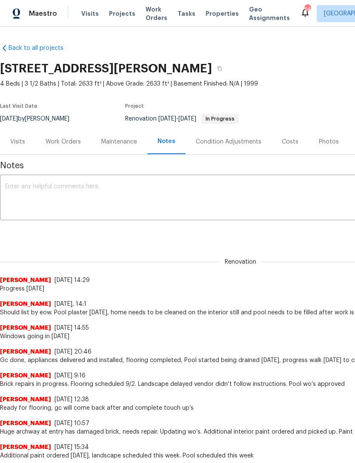
scroll to position [0, 0]
click at [222, 14] on span "Properties" at bounding box center [222, 13] width 33 height 9
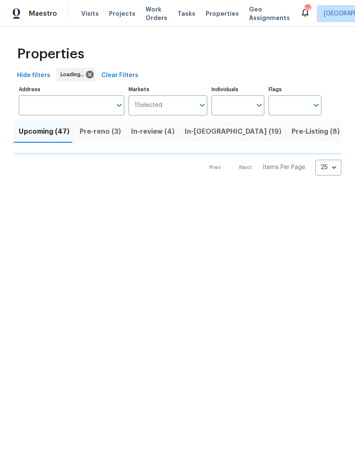
click at [199, 135] on span "In-[GEOGRAPHIC_DATA] (19)" at bounding box center [233, 132] width 97 height 12
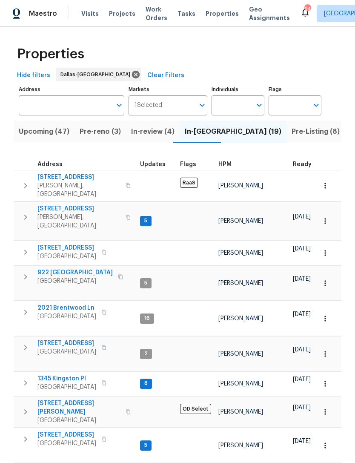
click at [228, 167] on span "HPM" at bounding box center [225, 164] width 13 height 6
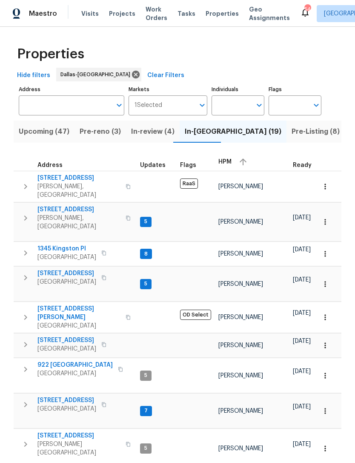
click at [73, 245] on span "1345 Kingston Pl" at bounding box center [66, 249] width 59 height 9
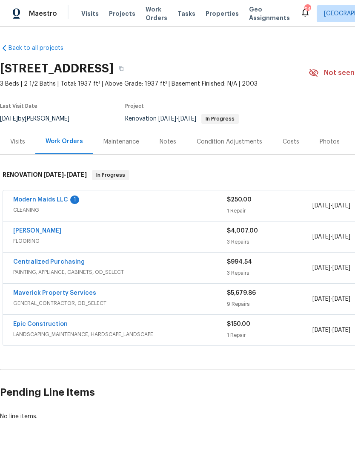
click at [164, 146] on div "Notes" at bounding box center [168, 141] width 37 height 25
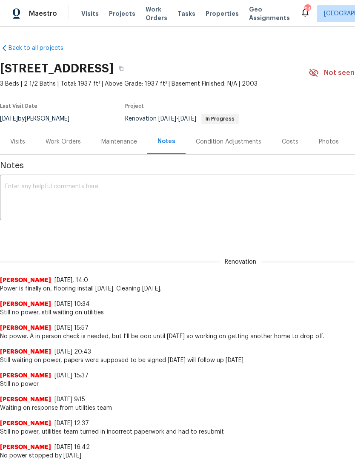
click at [182, 208] on textarea at bounding box center [240, 199] width 471 height 30
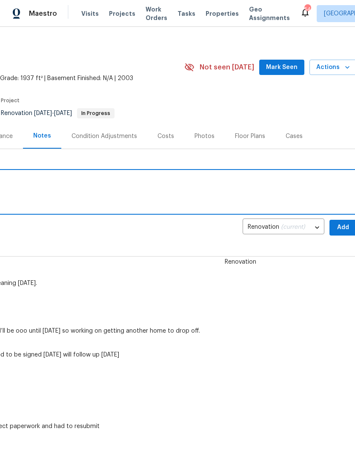
scroll to position [6, 122]
type textarea "Cleaning [DATE] listing [DATE]"
click at [345, 222] on span "Add" at bounding box center [346, 227] width 14 height 11
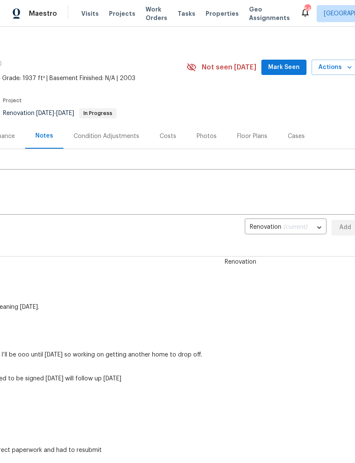
click at [208, 135] on div "Photos" at bounding box center [207, 136] width 20 height 9
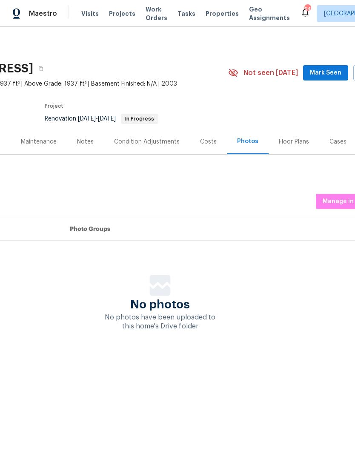
scroll to position [0, 80]
click at [51, 138] on div "Maintenance" at bounding box center [39, 142] width 36 height 9
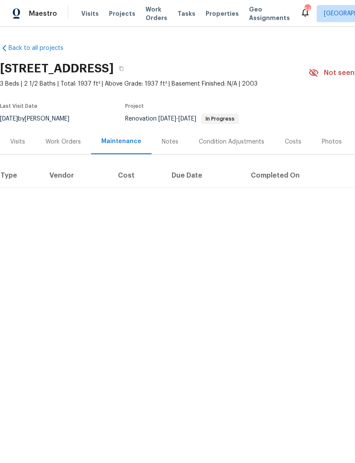
click at [70, 143] on div "Work Orders" at bounding box center [63, 142] width 35 height 9
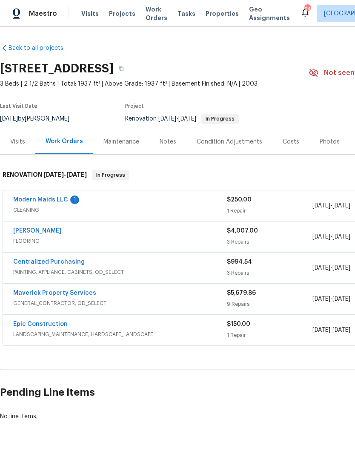
click at [60, 201] on link "Modern Maids LLC" at bounding box center [40, 200] width 55 height 6
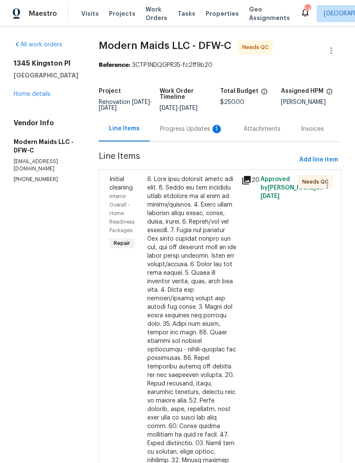
click at [200, 133] on div "Progress Updates 1" at bounding box center [191, 129] width 63 height 9
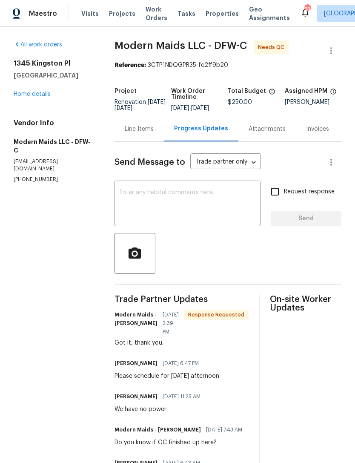
click at [213, 16] on span "Properties" at bounding box center [222, 13] width 33 height 9
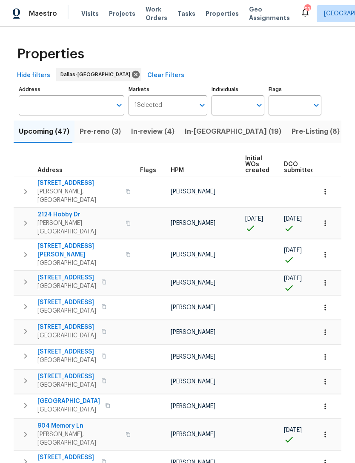
click at [201, 135] on span "In-[GEOGRAPHIC_DATA] (19)" at bounding box center [233, 132] width 97 height 12
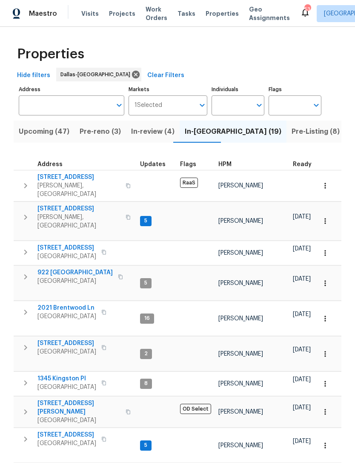
click at [225, 164] on span "HPM" at bounding box center [225, 164] width 13 height 6
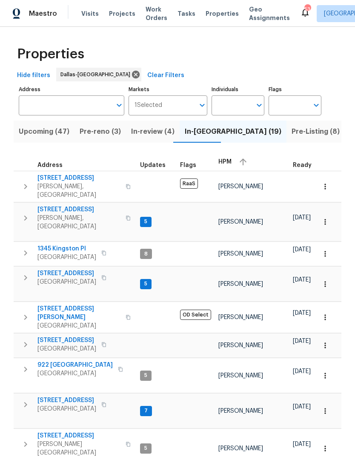
click at [83, 269] on span "[STREET_ADDRESS]" at bounding box center [66, 273] width 59 height 9
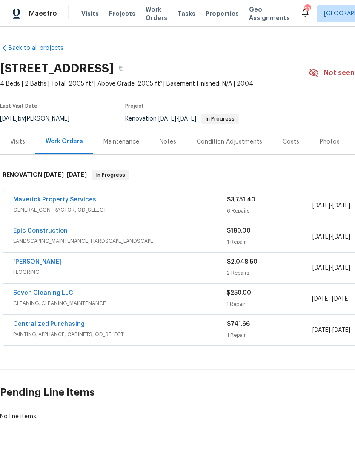
click at [168, 149] on div "Notes" at bounding box center [168, 141] width 37 height 25
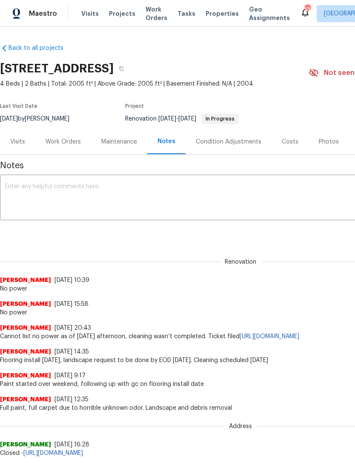
click at [201, 193] on textarea at bounding box center [240, 199] width 471 height 30
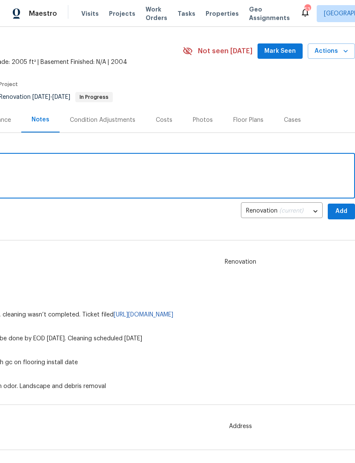
type textarea "No power"
click at [340, 210] on span "Add" at bounding box center [342, 211] width 14 height 11
